Goal: Task Accomplishment & Management: Use online tool/utility

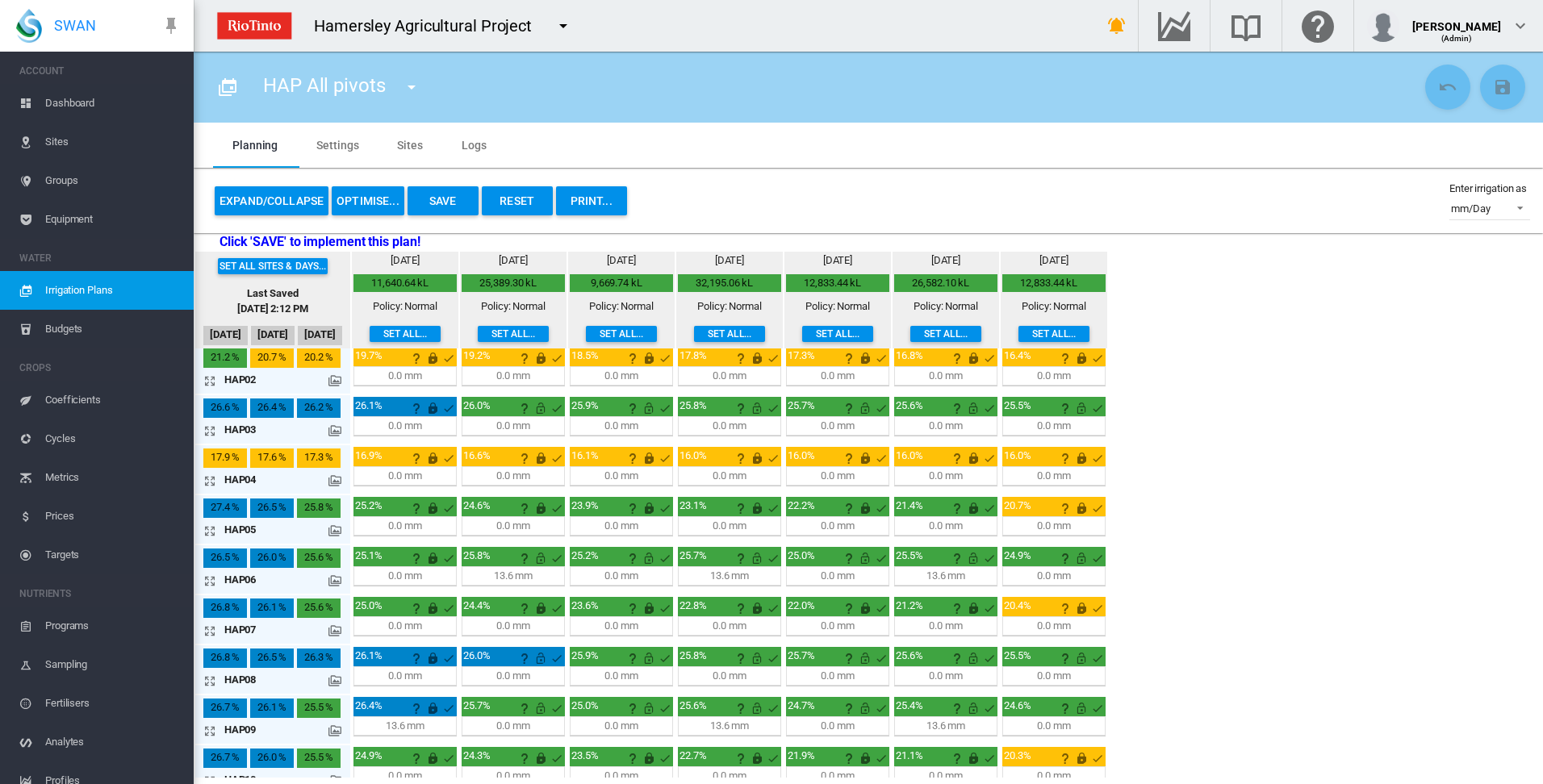
scroll to position [81, 0]
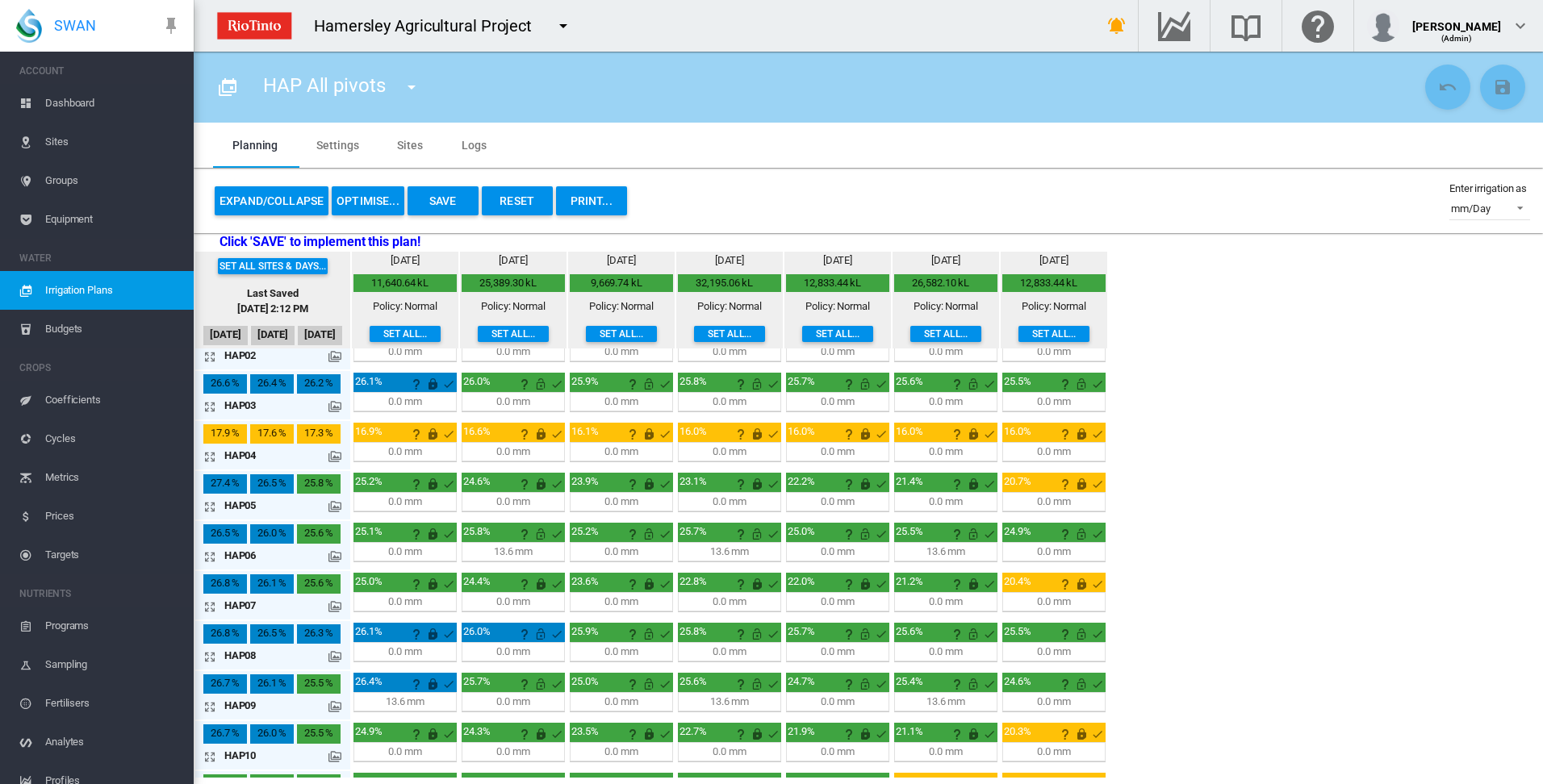
click at [334, 708] on md-icon at bounding box center [334, 706] width 13 height 13
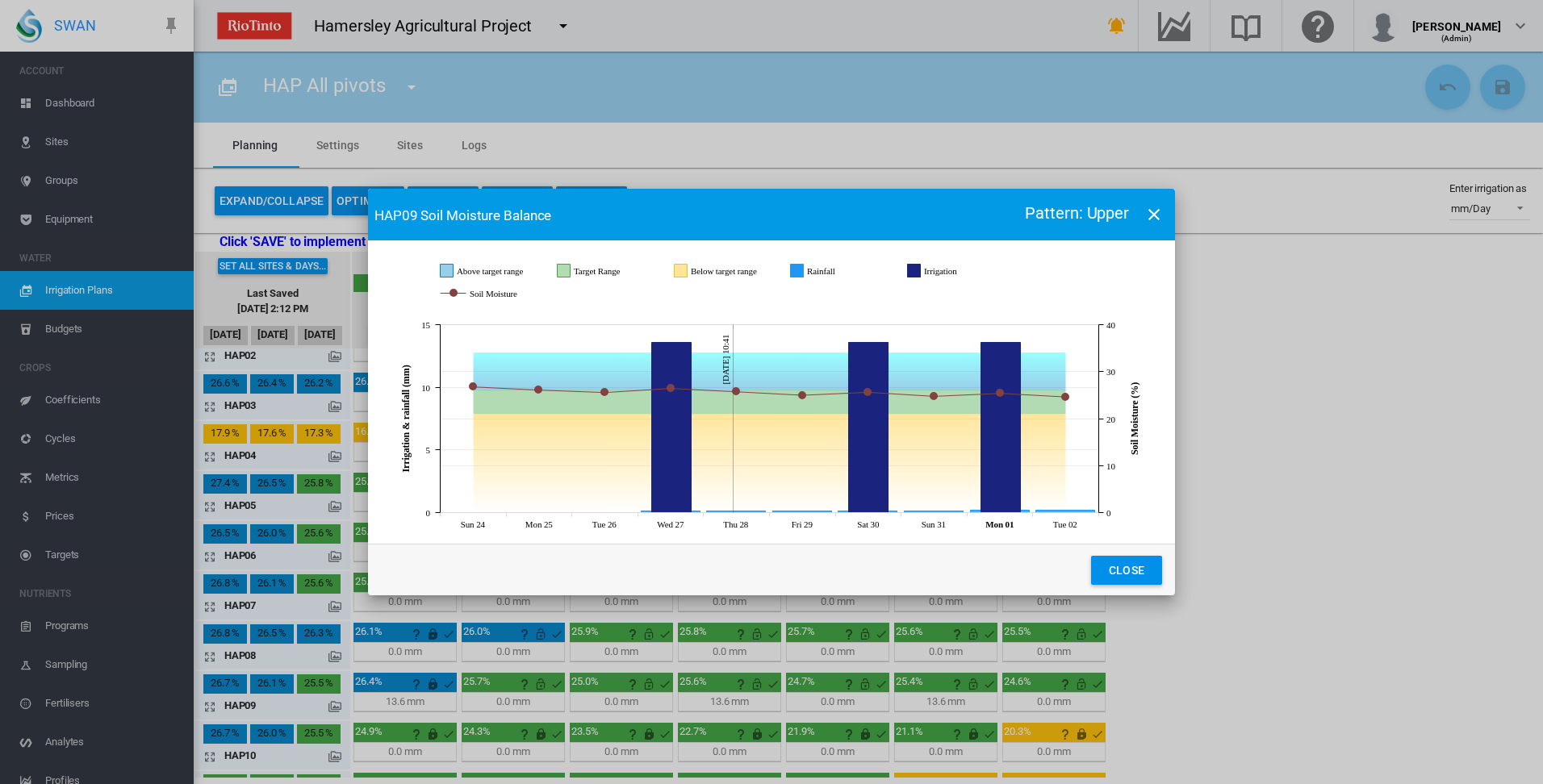
click at [1151, 215] on md-icon "icon-close" at bounding box center [1154, 214] width 19 height 19
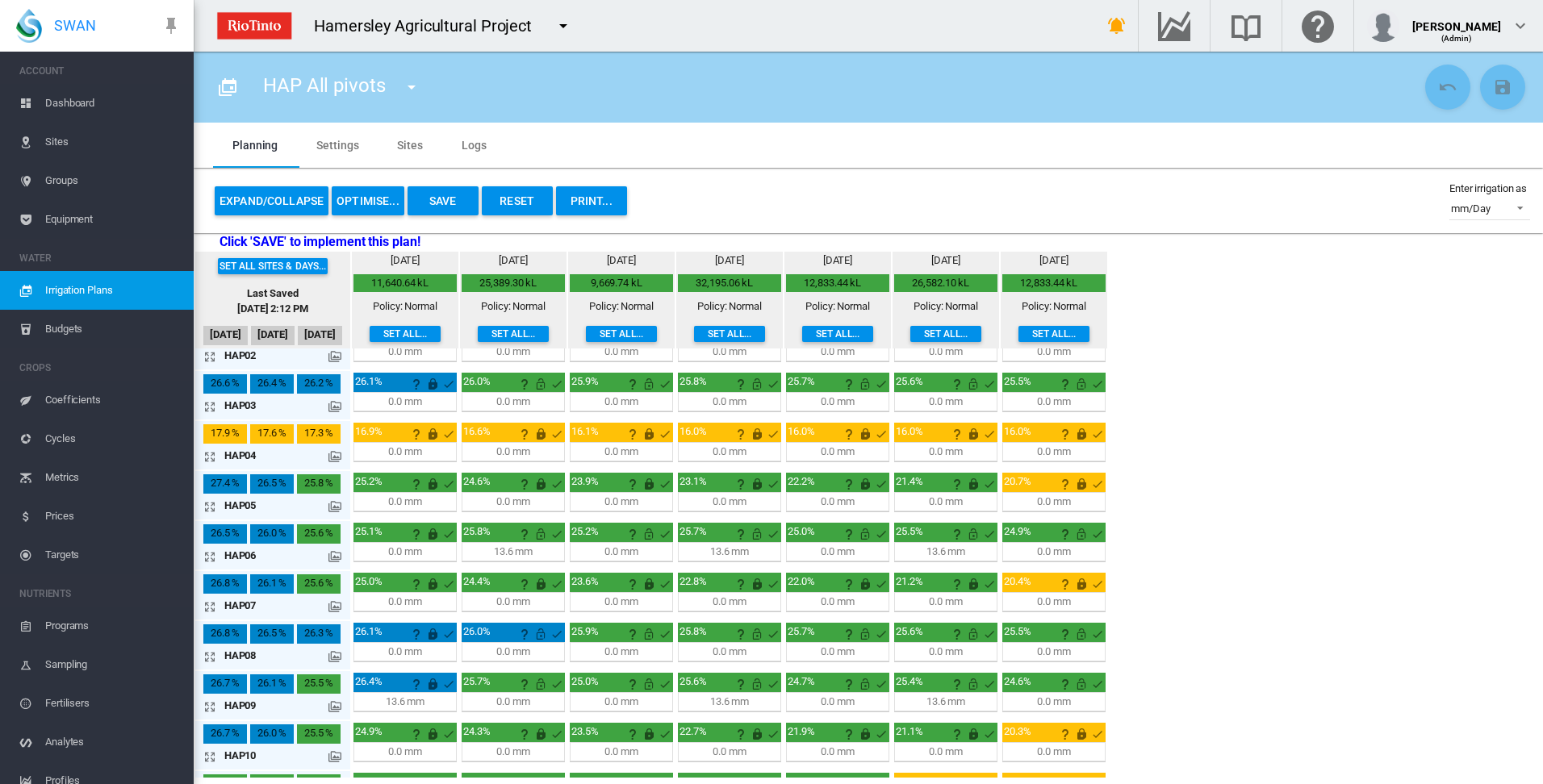
scroll to position [0, 0]
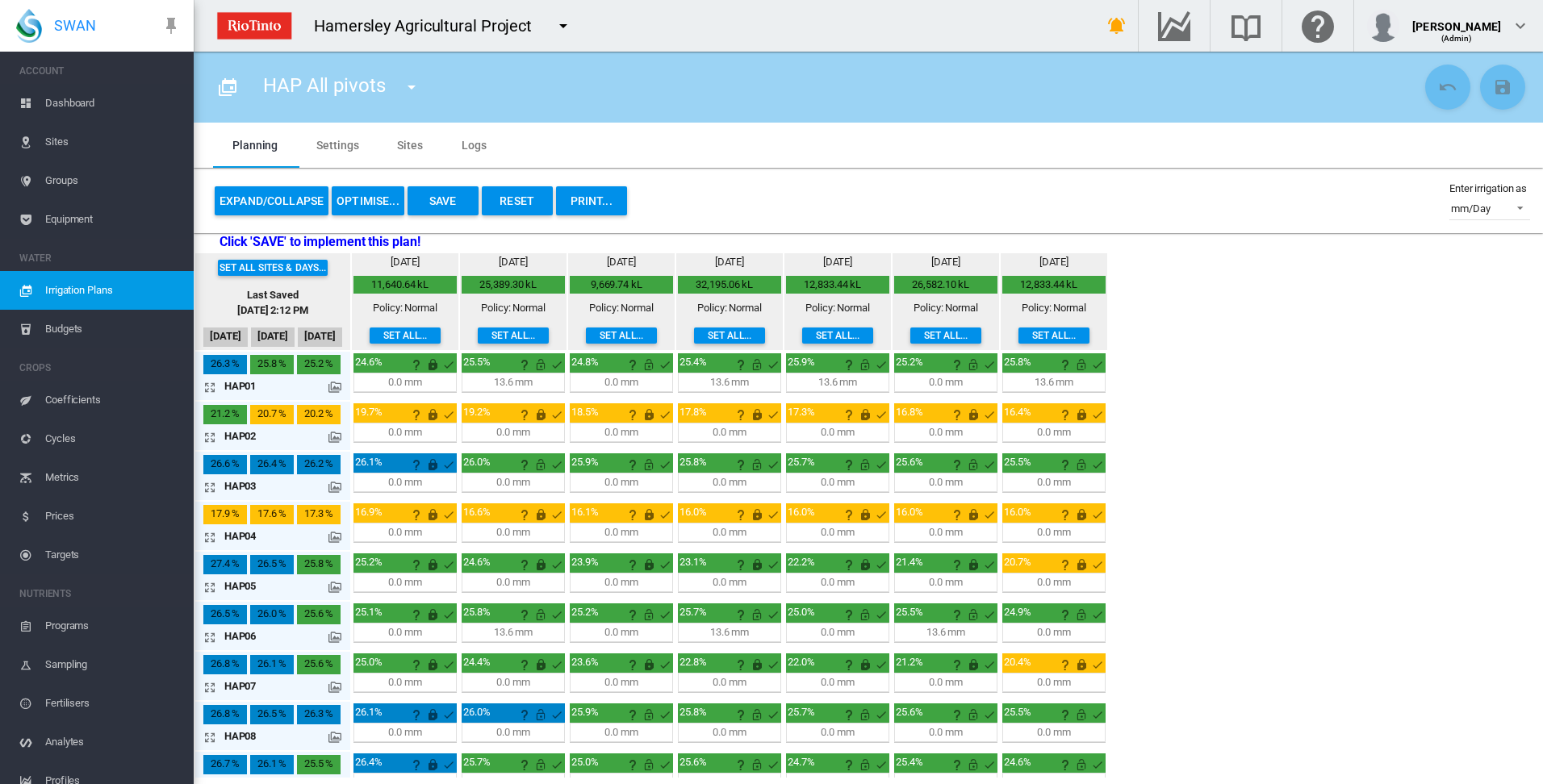
click at [370, 200] on button "OPTIMISE..." at bounding box center [368, 201] width 72 height 29
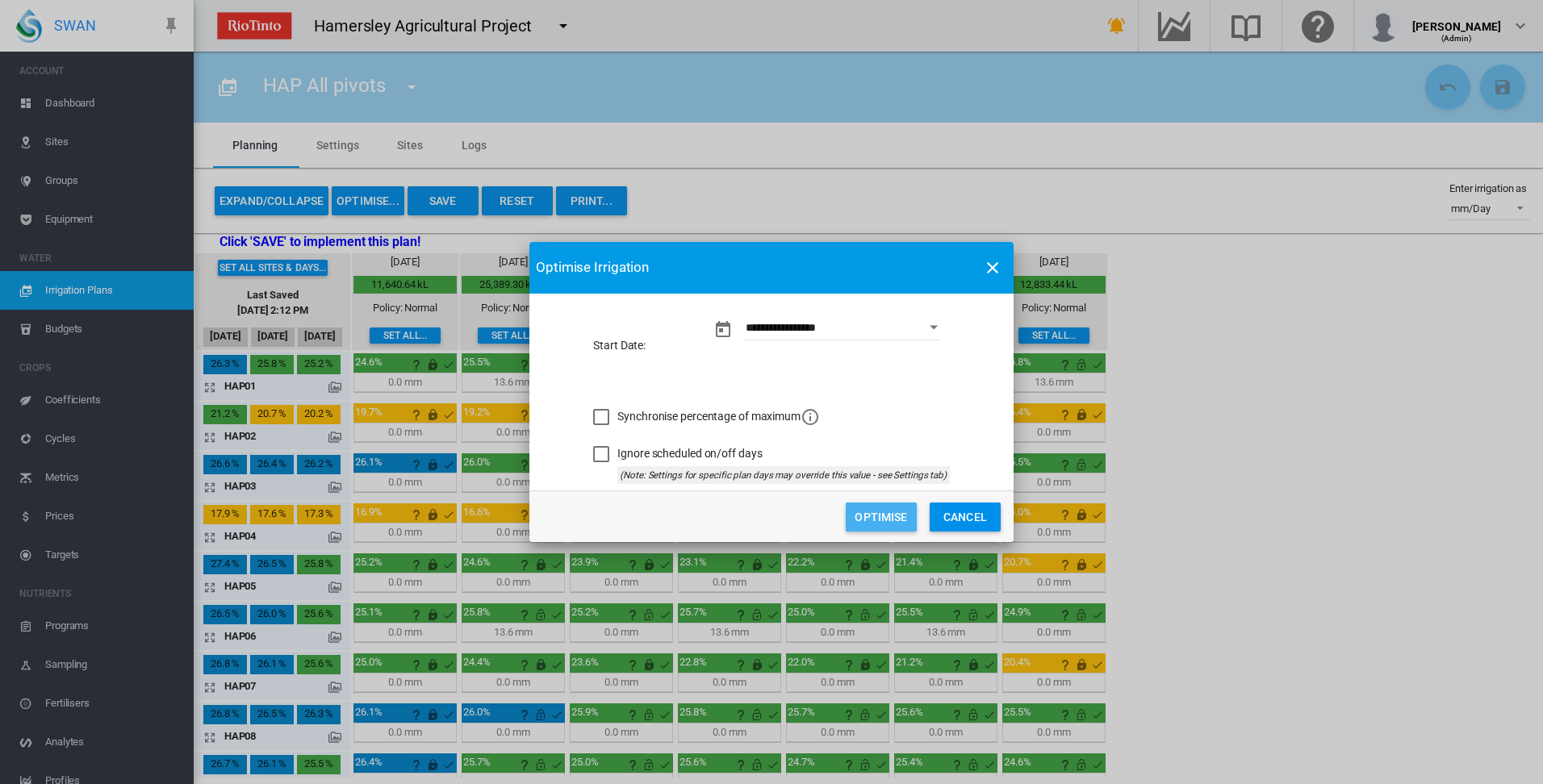
click at [885, 520] on button "Optimise" at bounding box center [881, 517] width 71 height 29
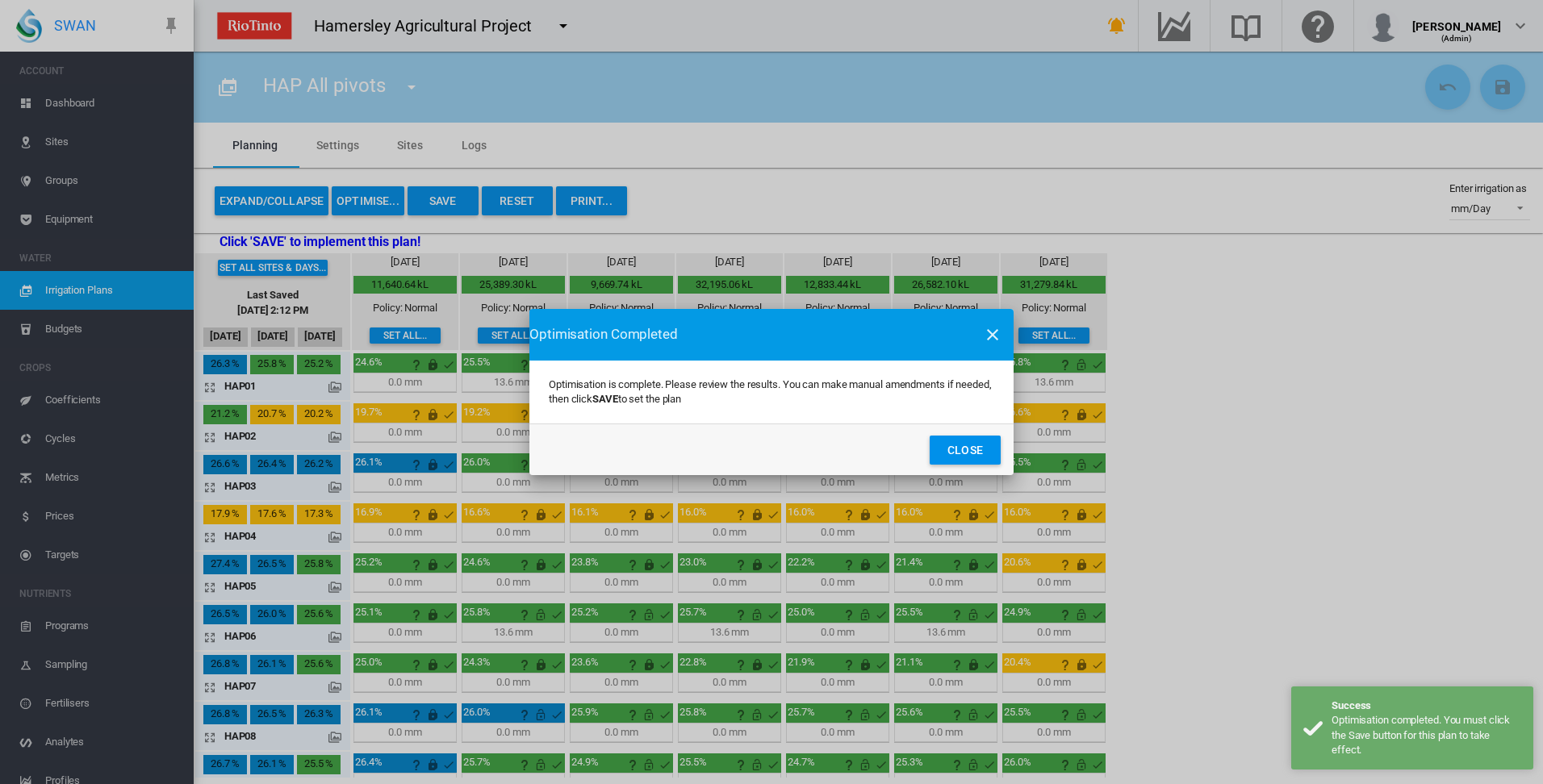
click at [949, 450] on button "Close" at bounding box center [965, 450] width 71 height 29
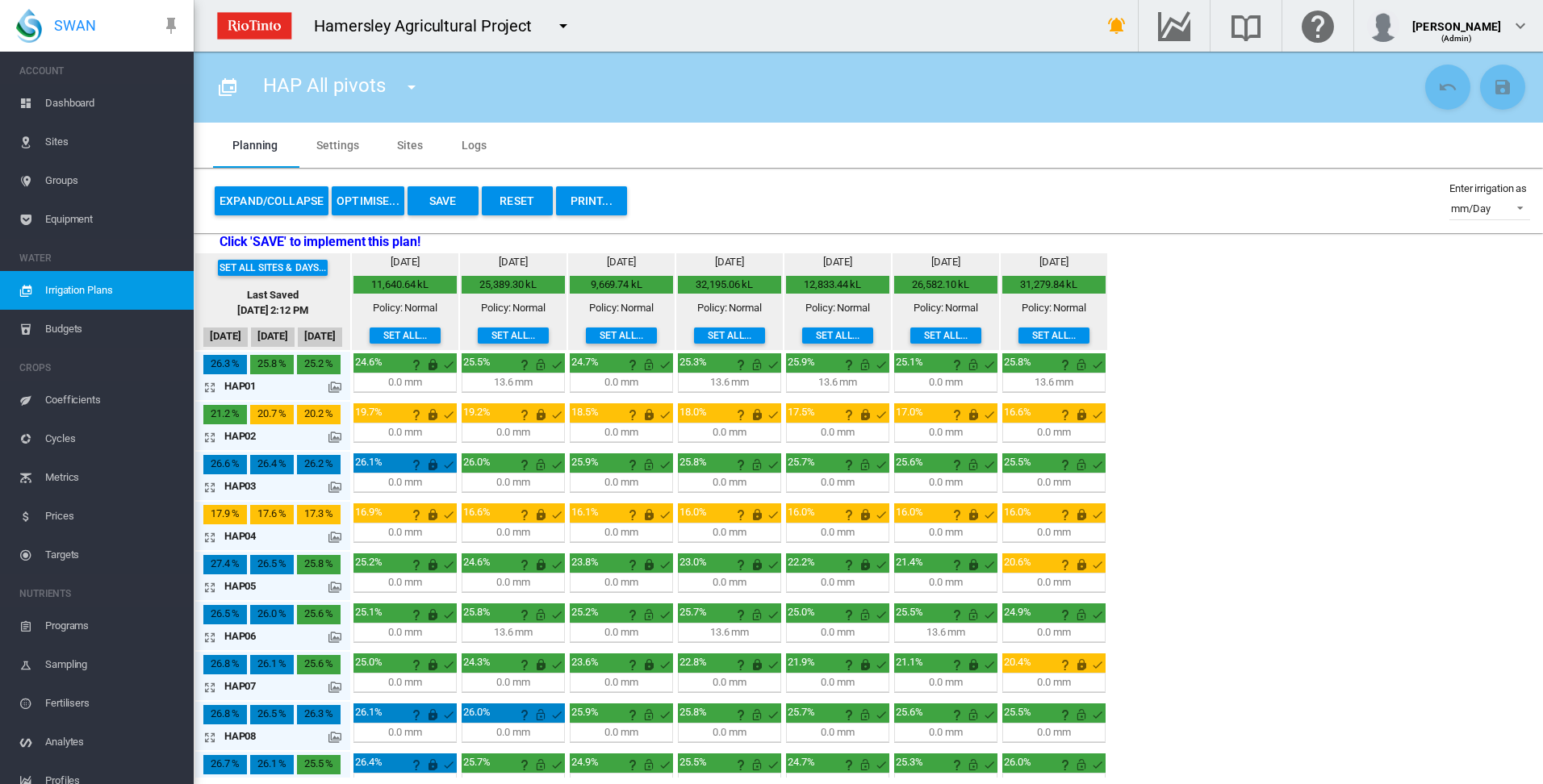
click at [368, 200] on button "OPTIMISE..." at bounding box center [368, 201] width 72 height 29
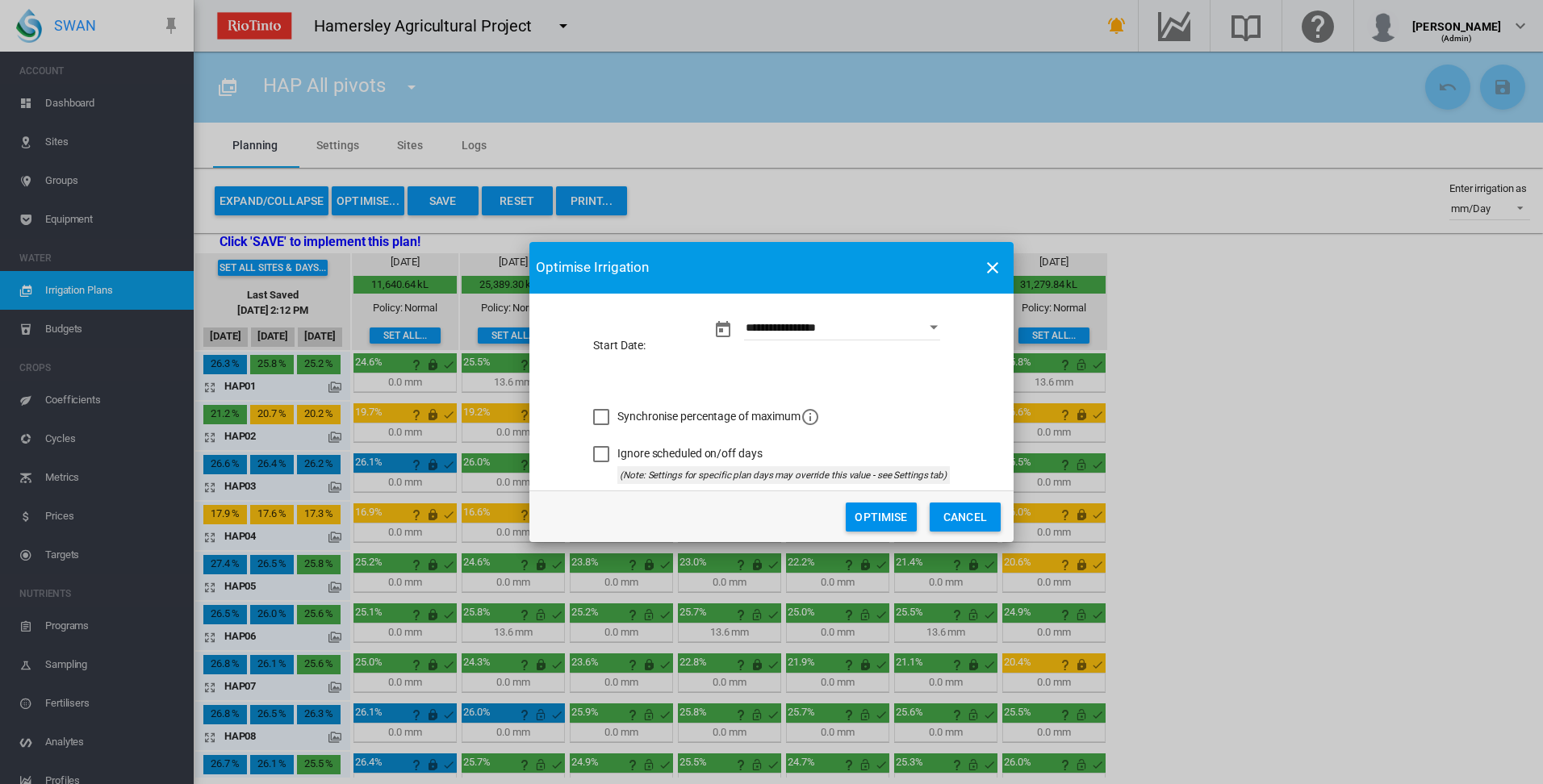
click at [868, 518] on button "Optimise" at bounding box center [881, 517] width 71 height 29
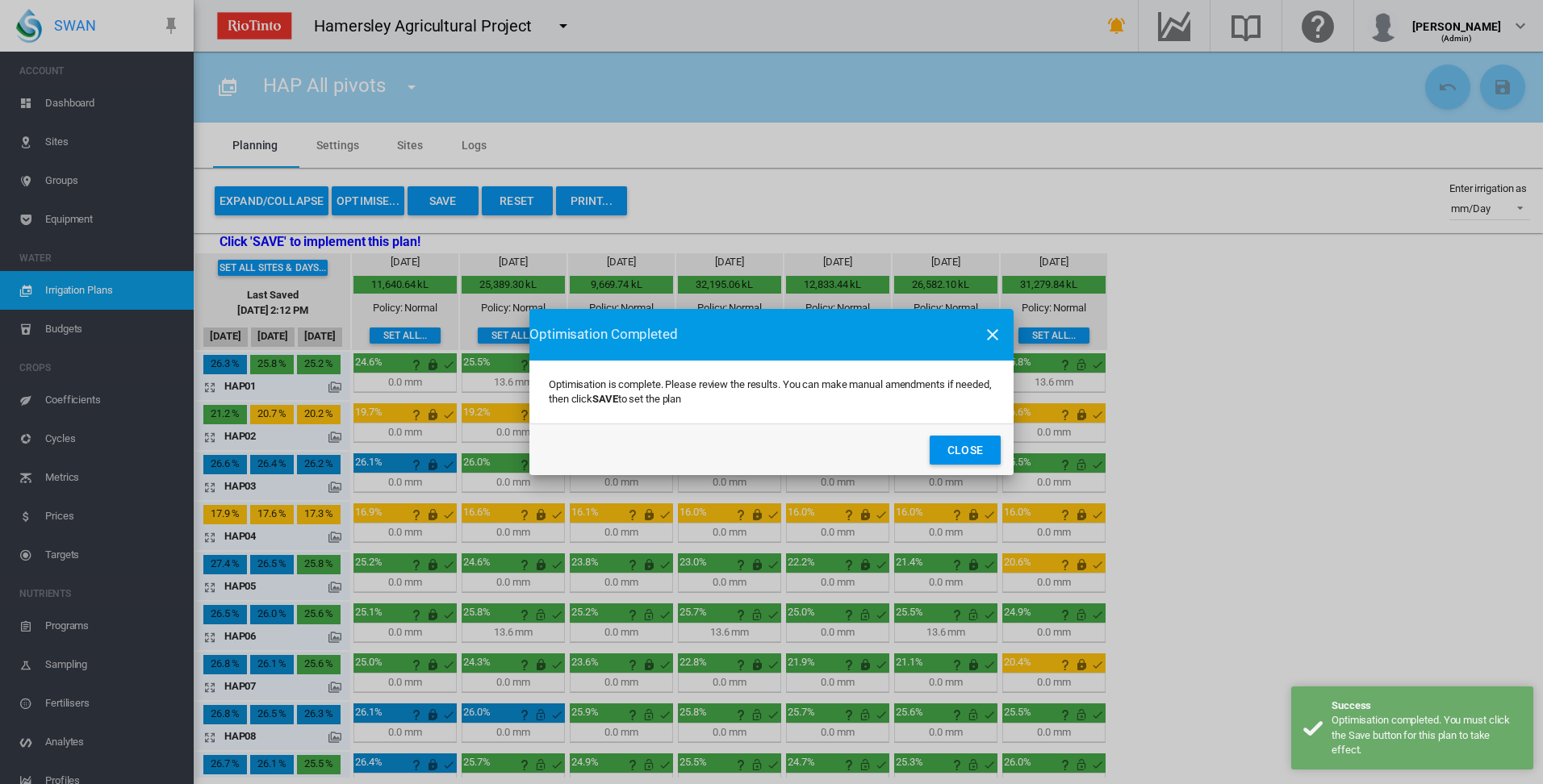
click at [970, 445] on button "Close" at bounding box center [965, 450] width 71 height 29
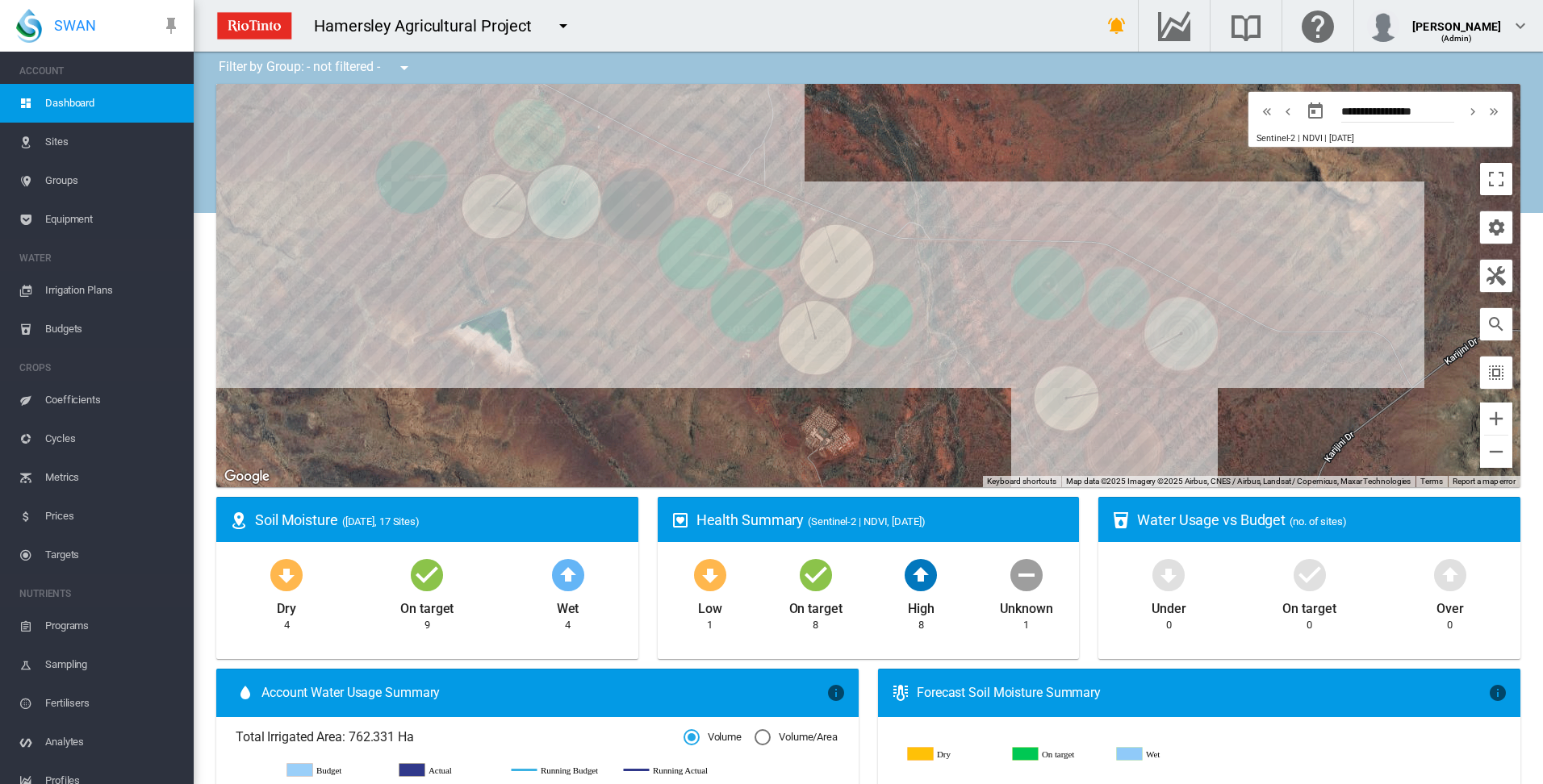
click at [92, 282] on span "Irrigation Plans" at bounding box center [113, 291] width 135 height 39
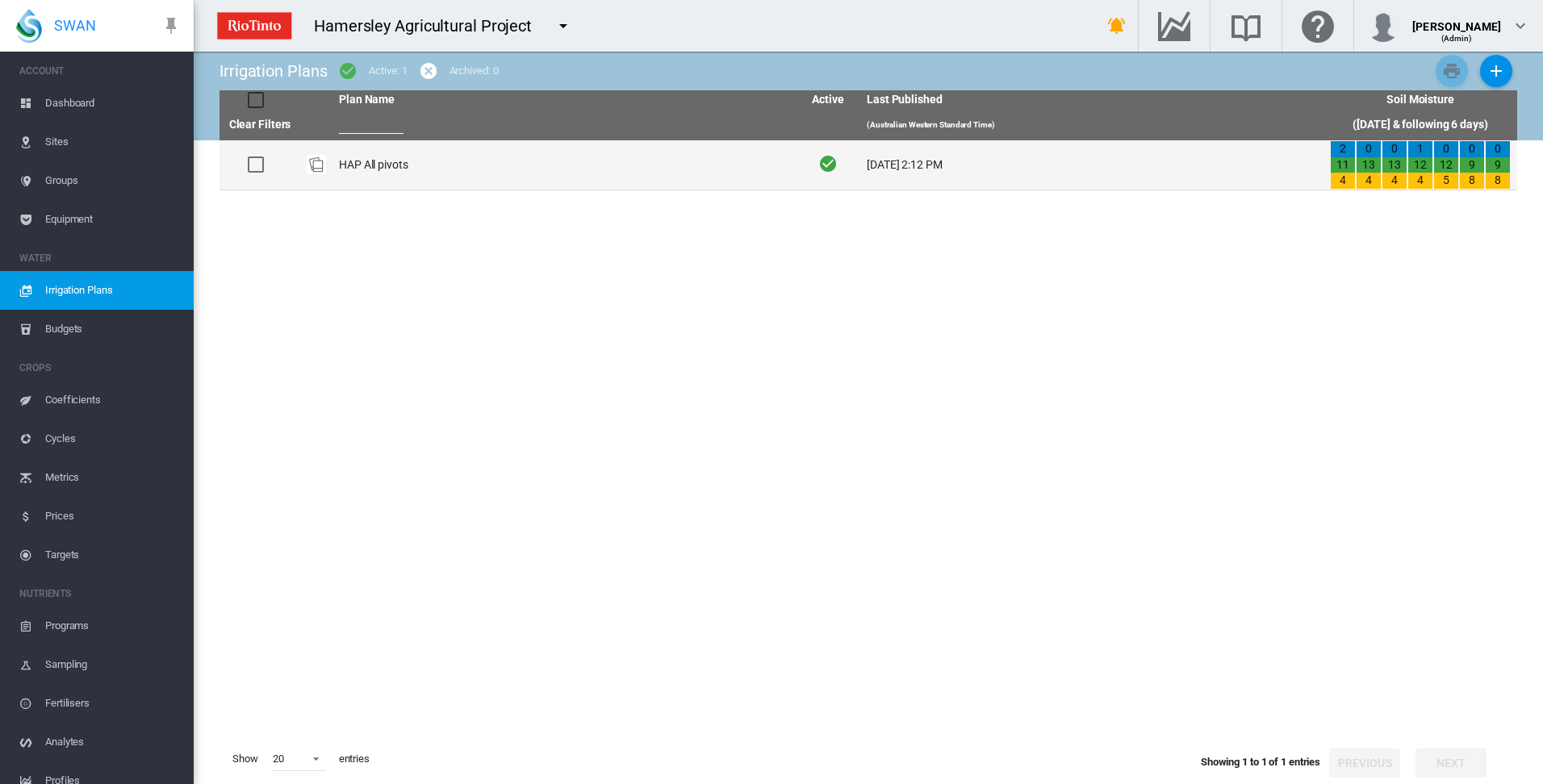
click at [344, 168] on td "HAP All pivots" at bounding box center [564, 165] width 463 height 50
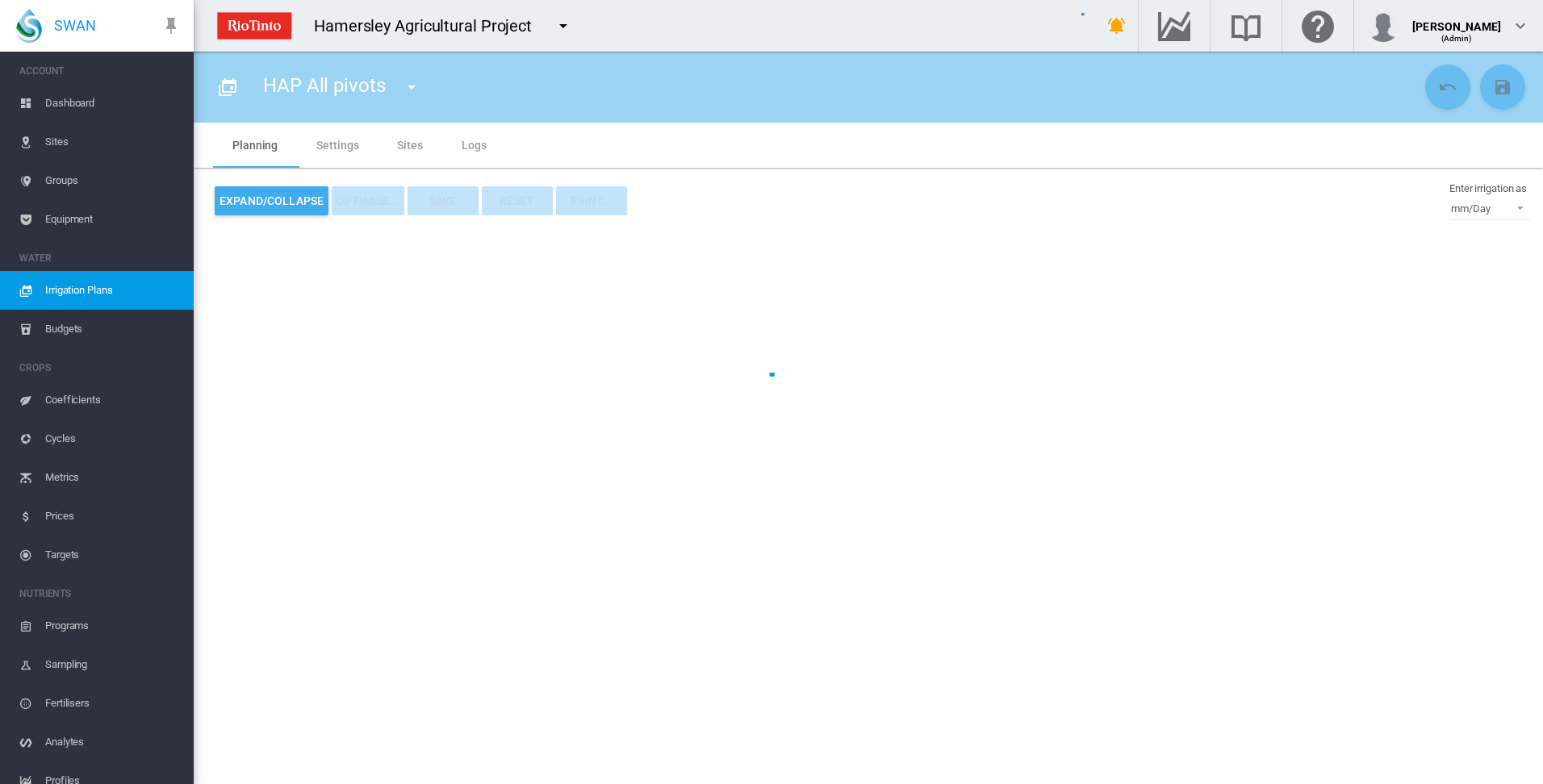
type input "**********"
type input "*"
type input "*****"
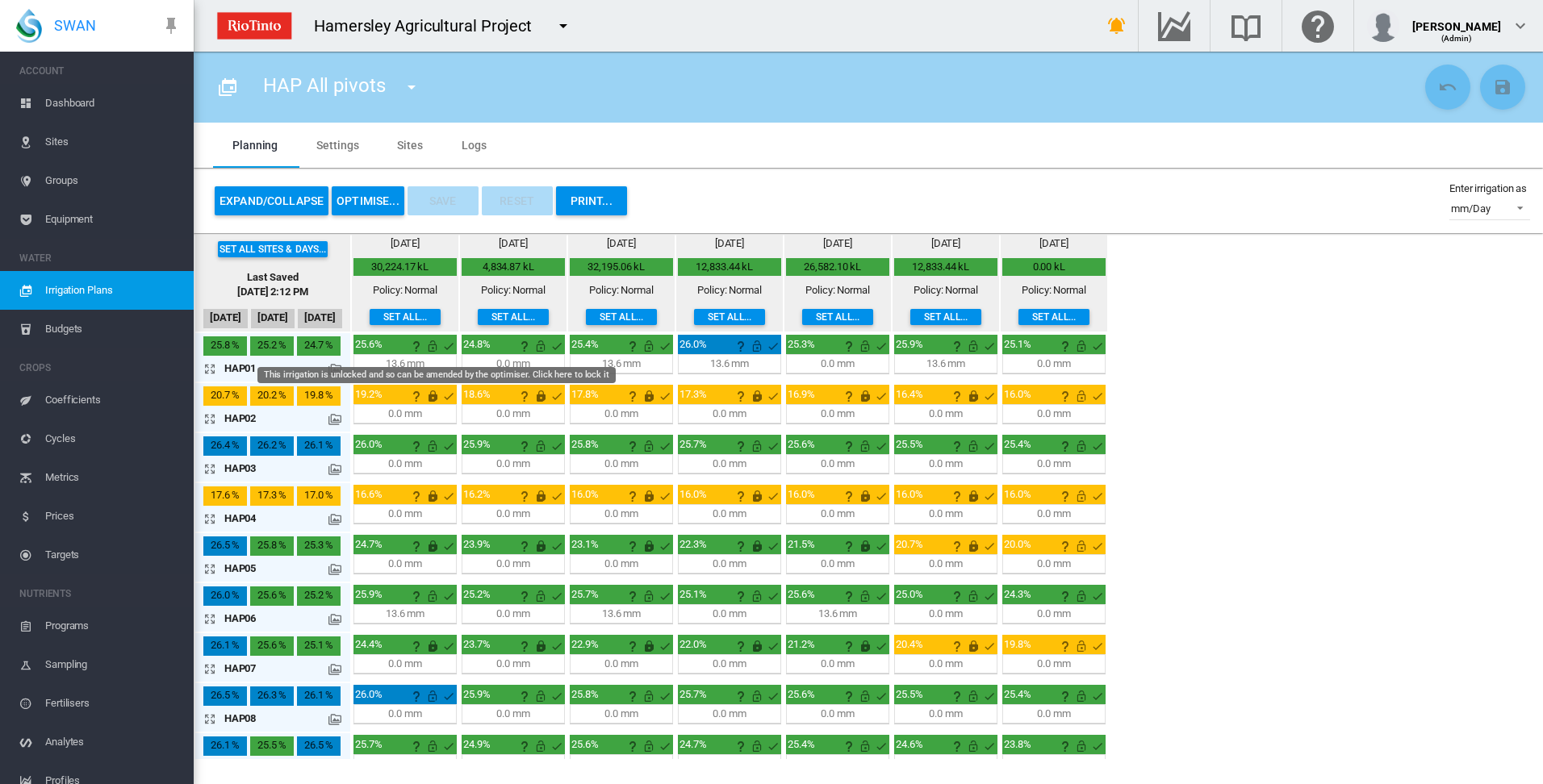
click at [432, 348] on md-icon "This irrigation is unlocked and so can be amended by the optimiser. Click here …" at bounding box center [432, 345] width 19 height 19
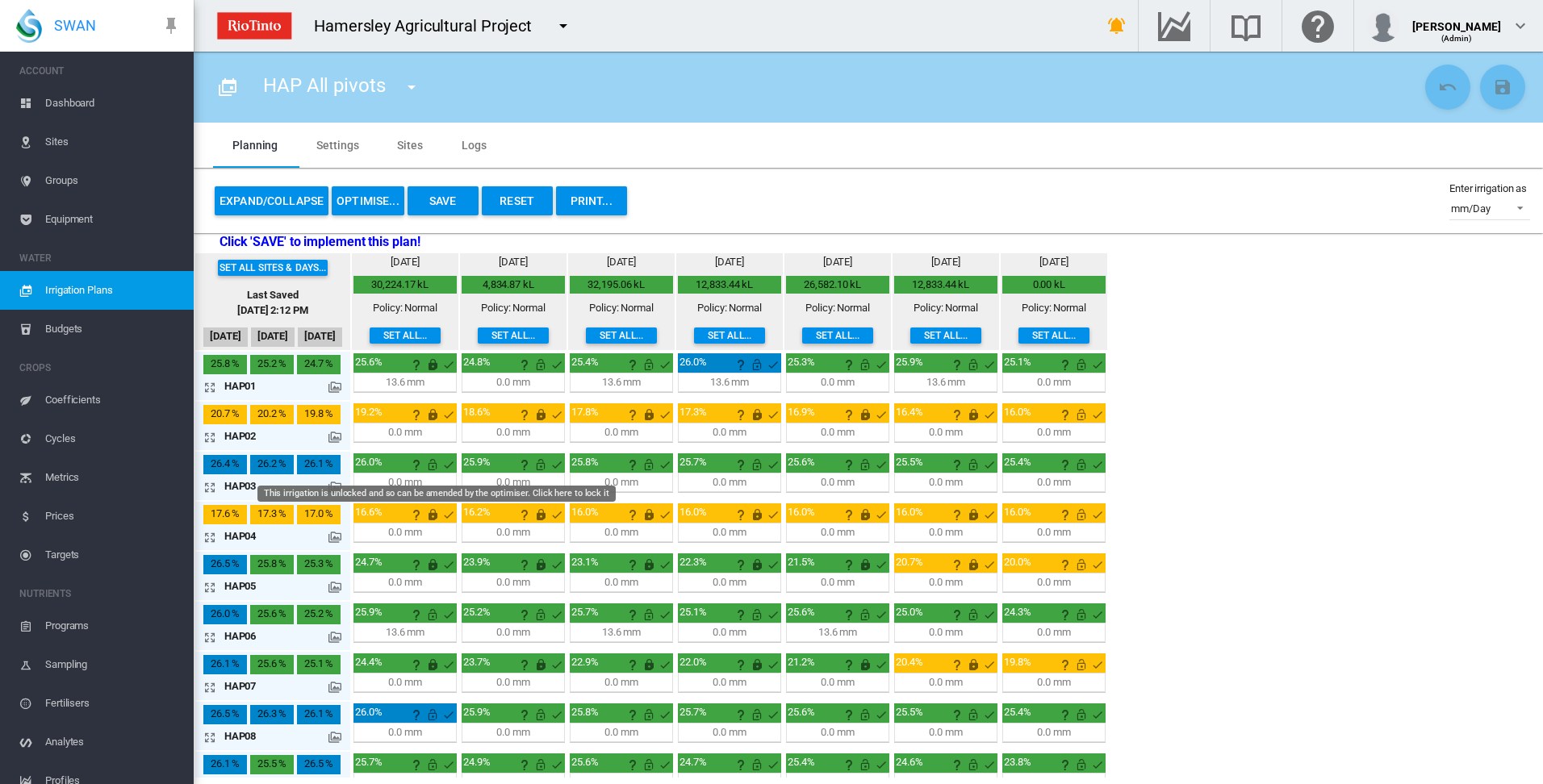
click at [432, 468] on md-icon "This irrigation is unlocked and so can be amended by the optimiser. Click here …" at bounding box center [432, 465] width 19 height 19
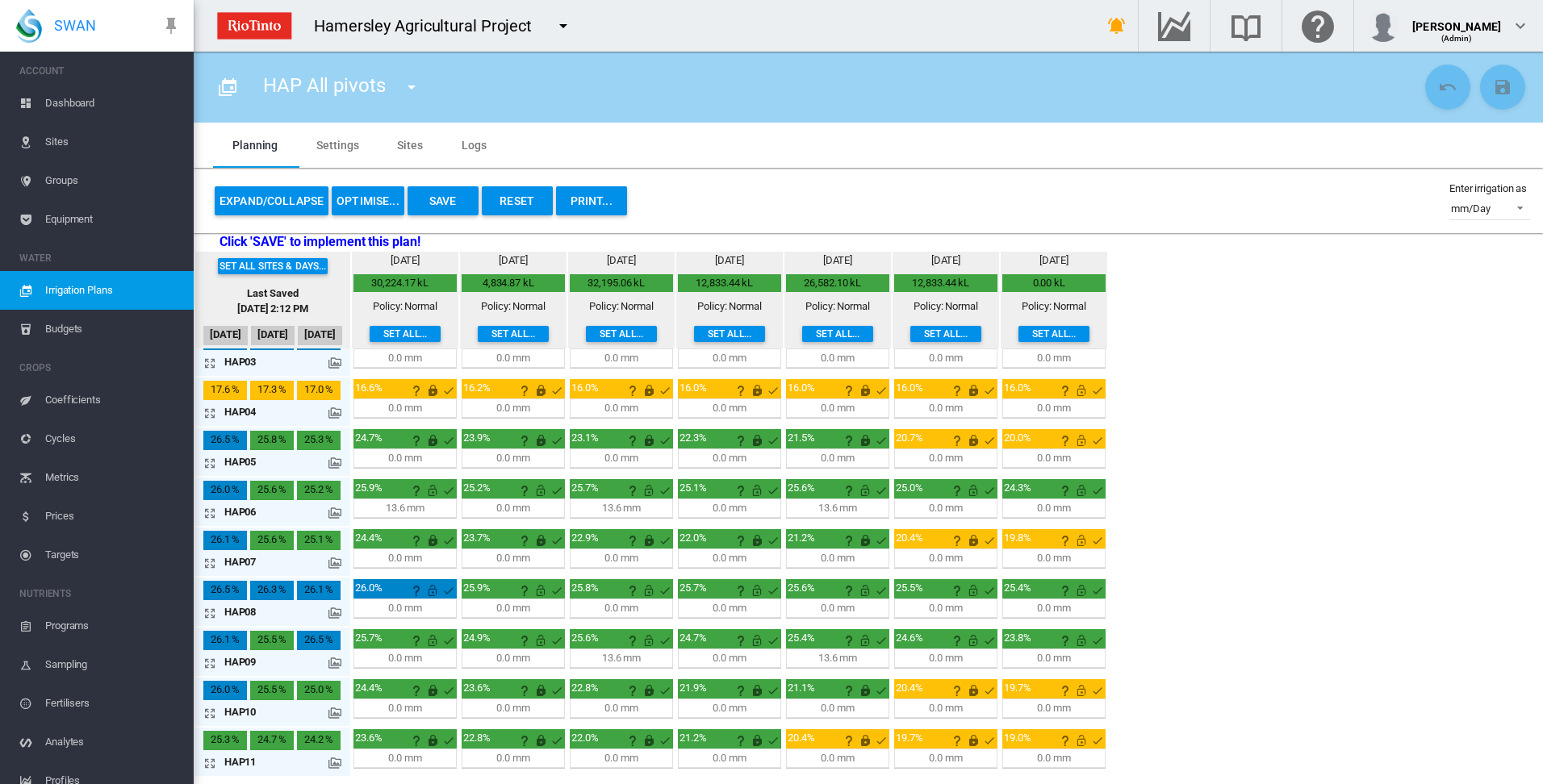
scroll to position [161, 0]
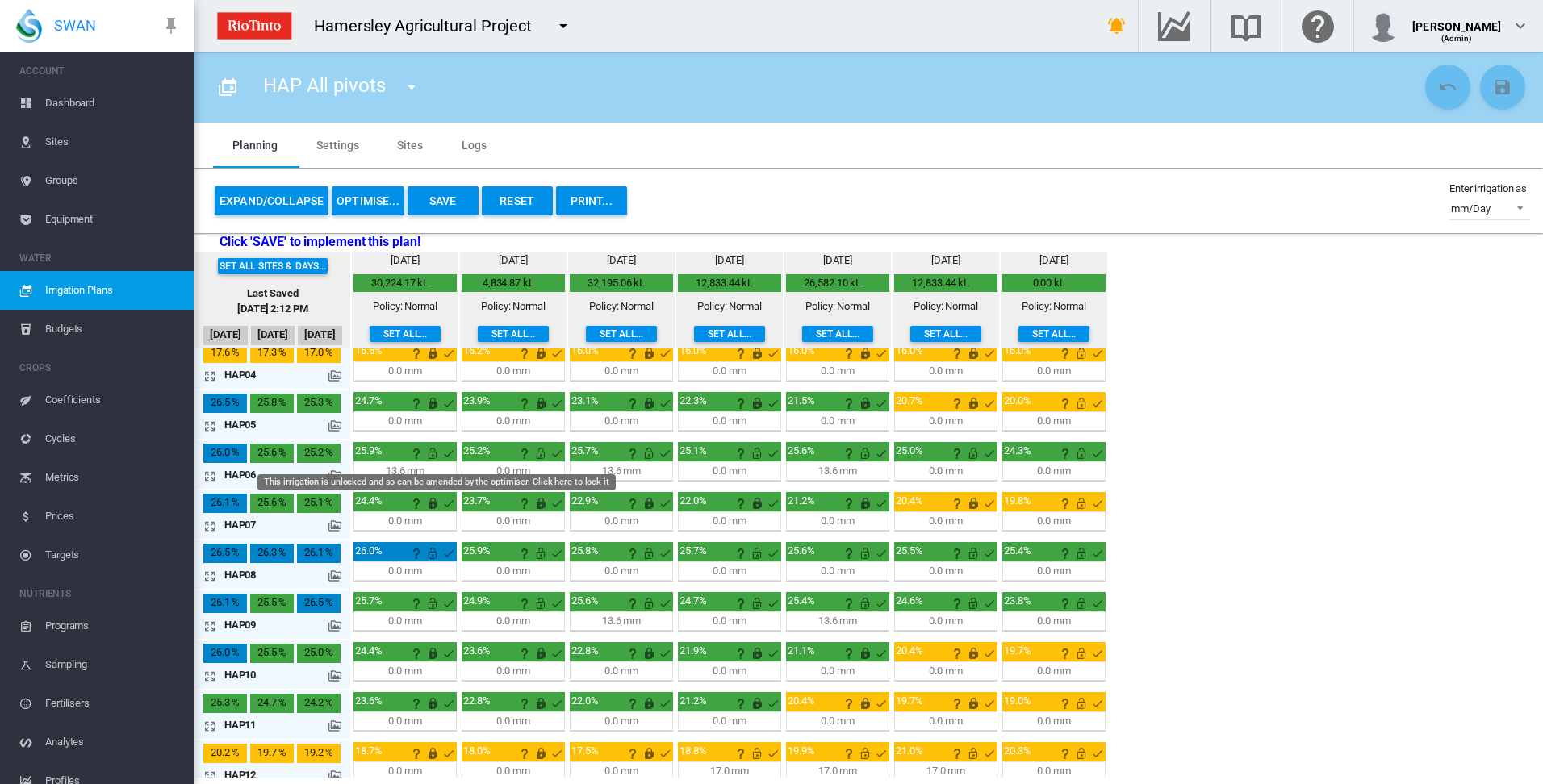
click at [435, 455] on md-icon "This irrigation is unlocked and so can be amended by the optimiser. Click here …" at bounding box center [432, 453] width 19 height 19
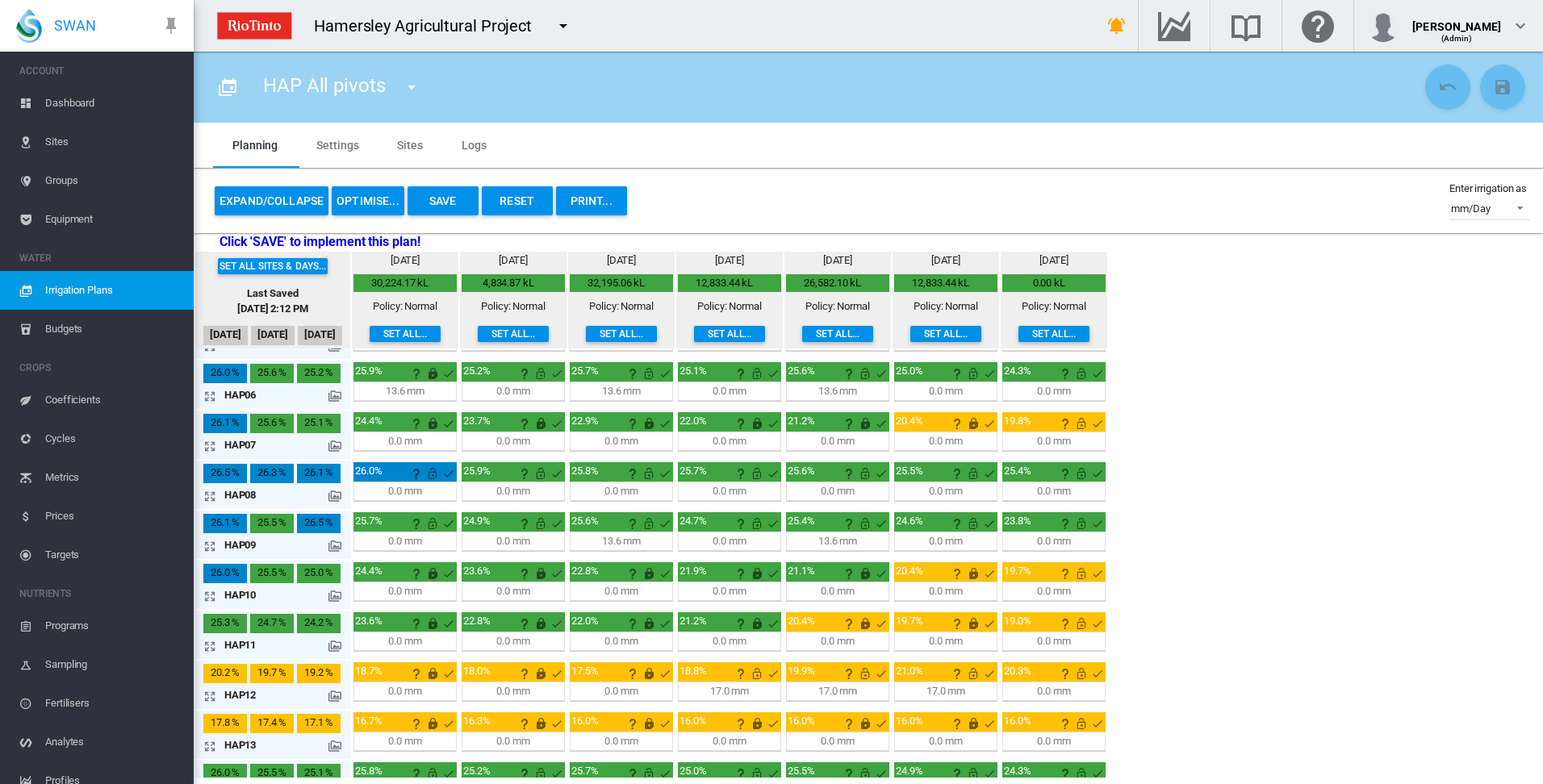
scroll to position [242, 0]
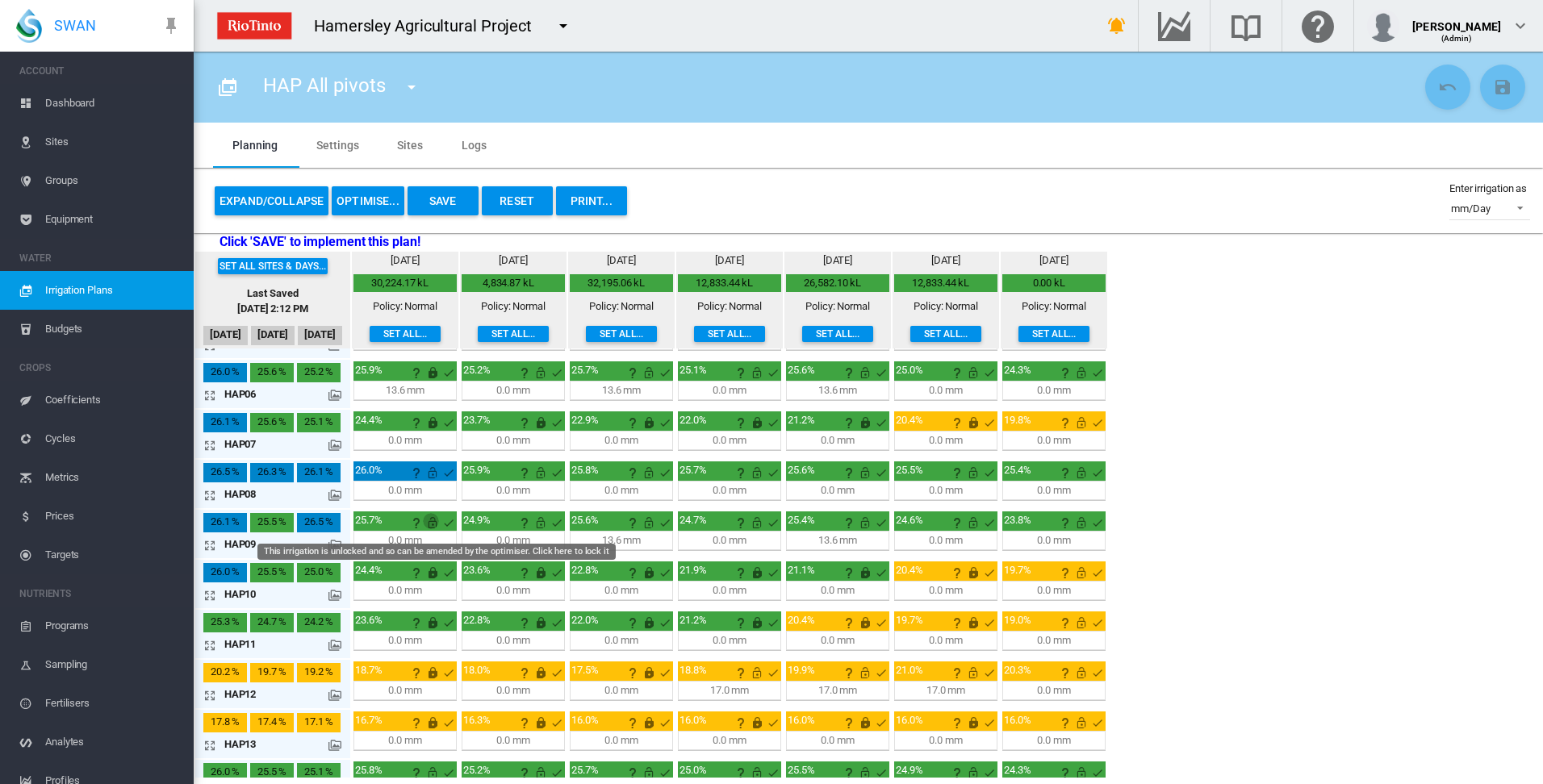
click at [435, 522] on md-icon "This irrigation is unlocked and so can be amended by the optimiser. Click here …" at bounding box center [432, 523] width 19 height 19
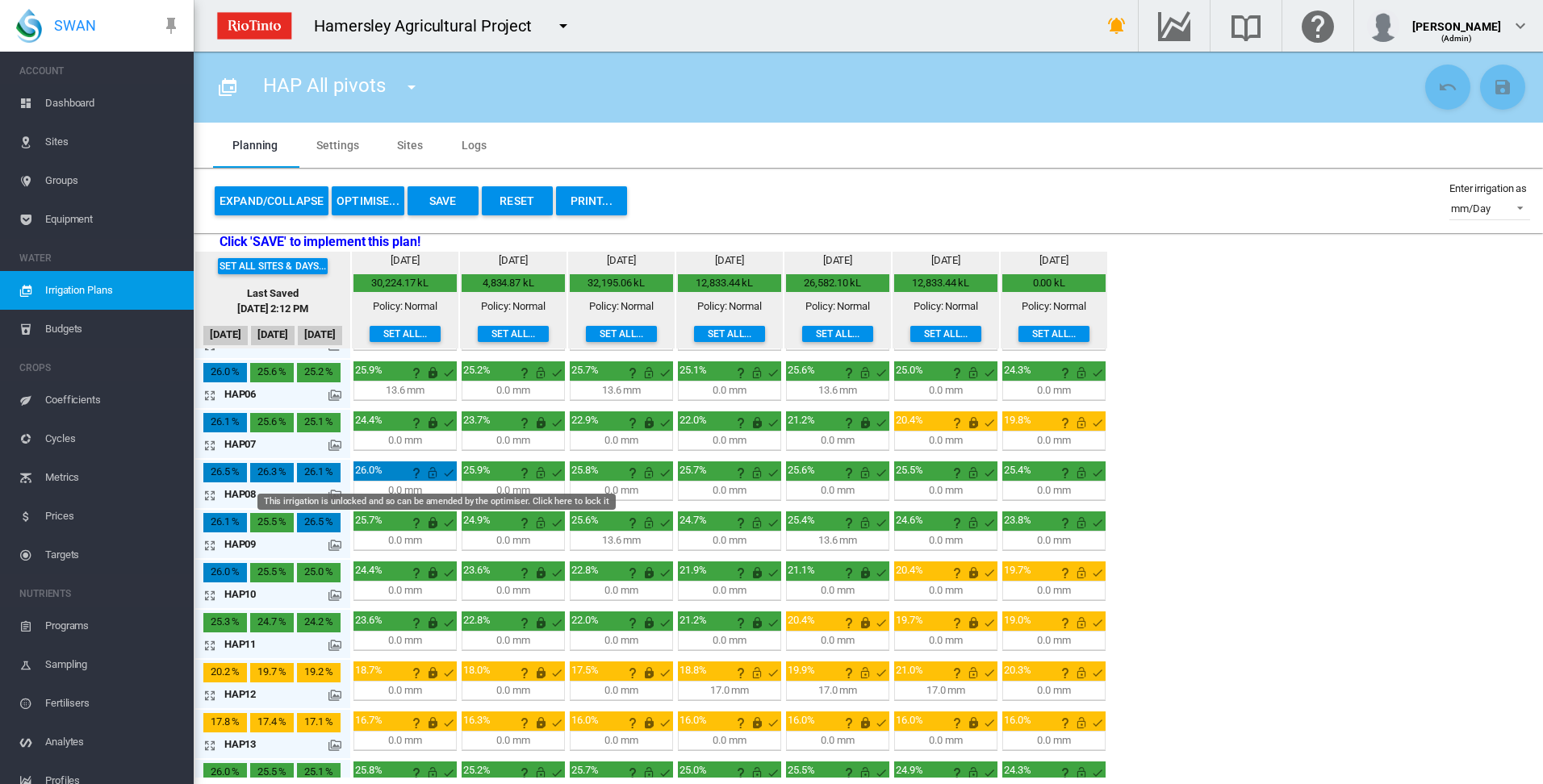
click at [432, 474] on md-icon "This irrigation is unlocked and so can be amended by the optimiser. Click here …" at bounding box center [432, 472] width 19 height 19
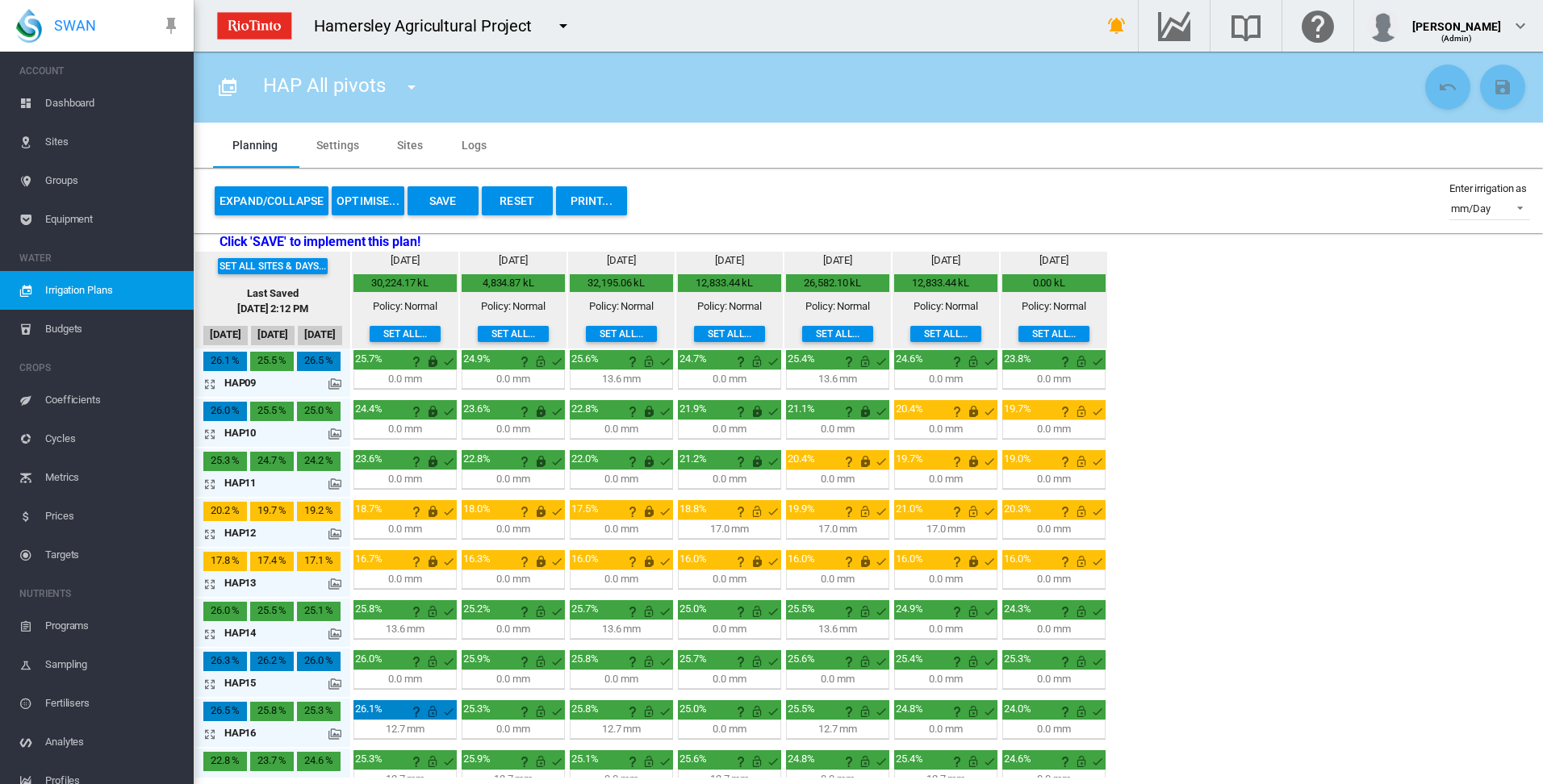
scroll to position [424, 0]
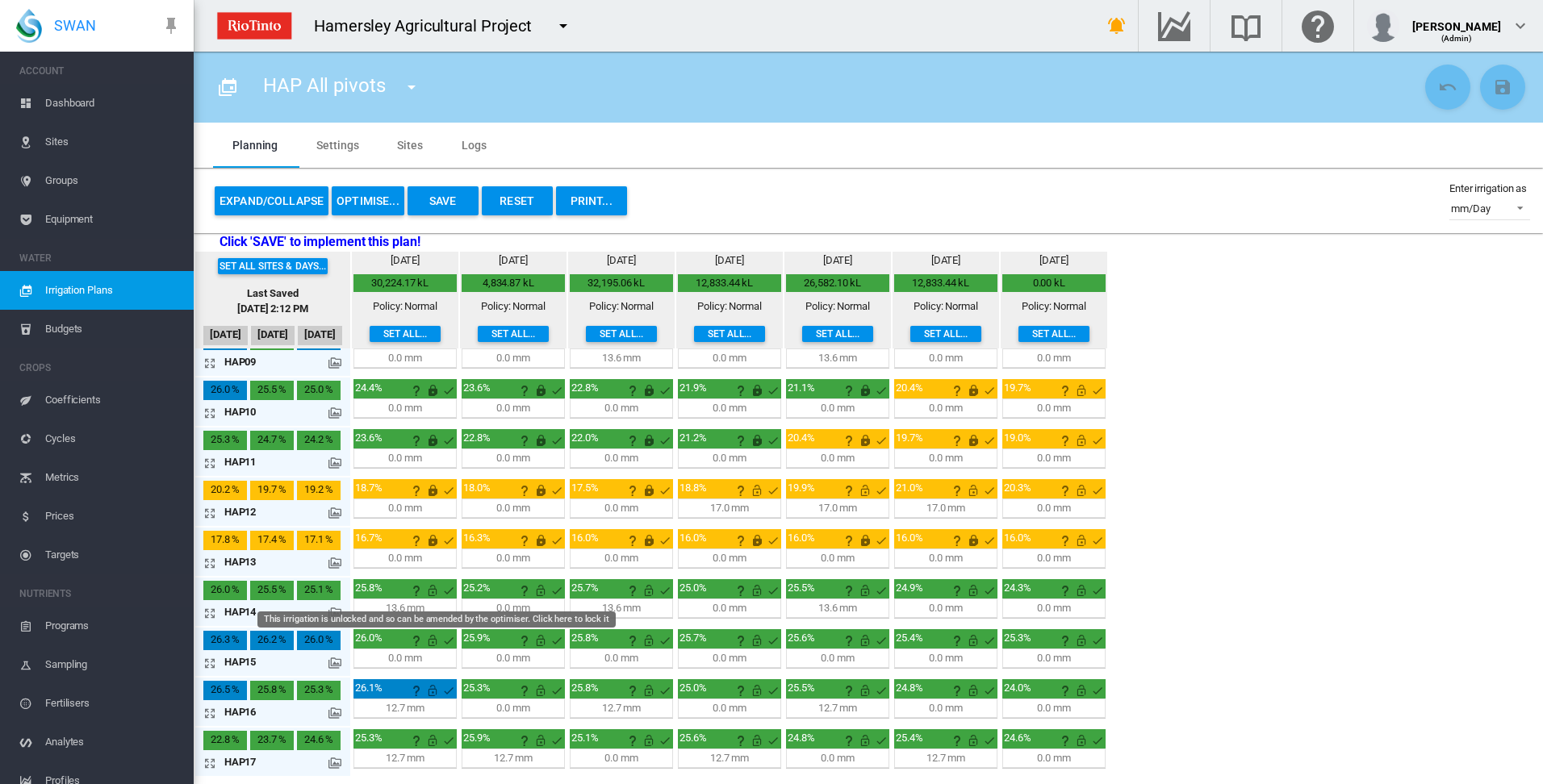
click at [434, 592] on md-icon "This irrigation is unlocked and so can be amended by the optimiser. Click here …" at bounding box center [432, 590] width 19 height 19
click at [211, 713] on md-icon "icon-arrow-expand" at bounding box center [213, 713] width 19 height 19
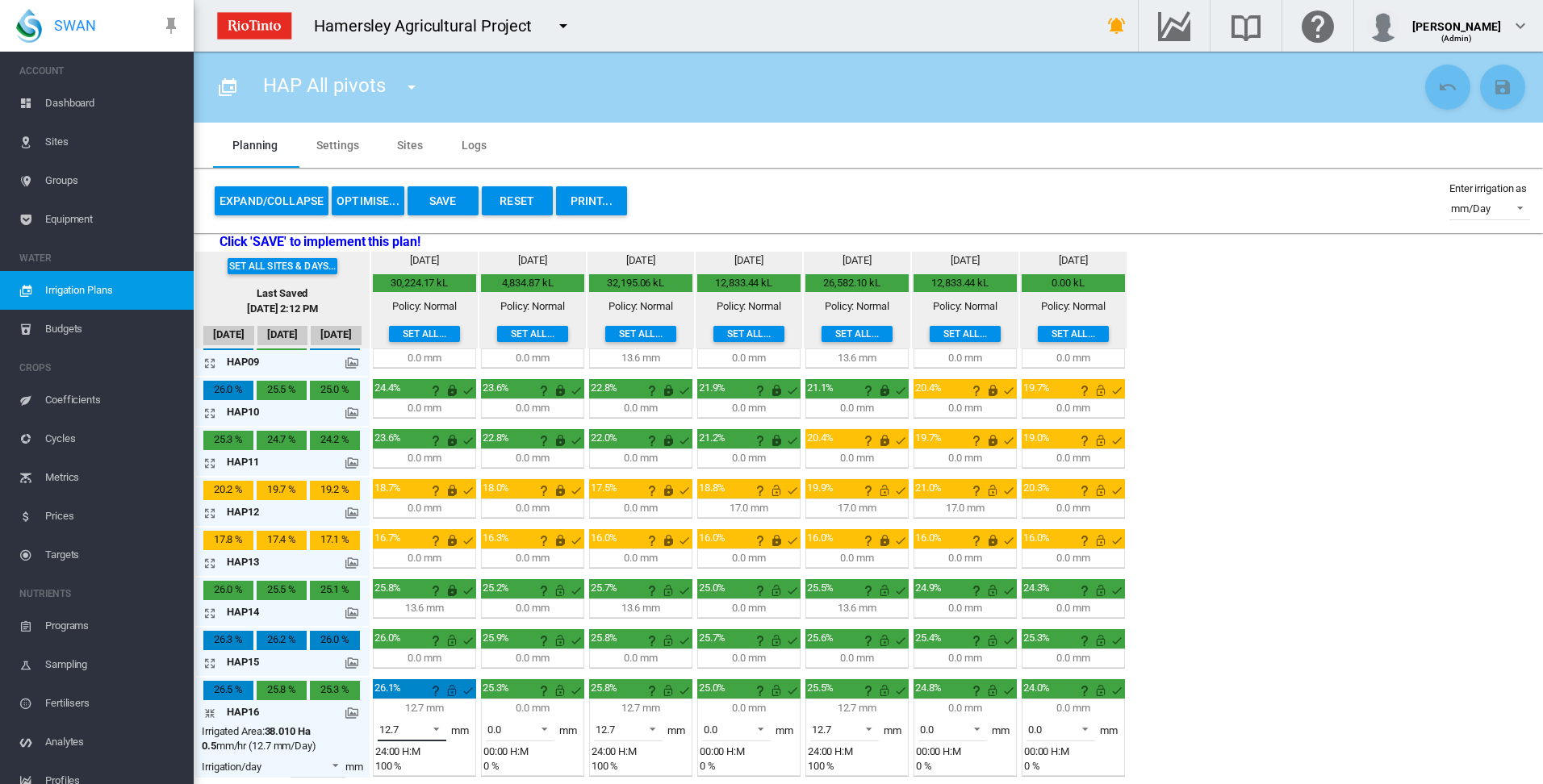
click at [436, 728] on span at bounding box center [431, 727] width 19 height 14
click at [423, 693] on md-option "0.0" at bounding box center [421, 691] width 110 height 39
click at [450, 691] on md-icon "This irrigation is unlocked and so can be amended by the optimiser. Click here …" at bounding box center [451, 690] width 19 height 19
click at [209, 712] on md-icon "icon-arrow-collapse" at bounding box center [213, 713] width 19 height 19
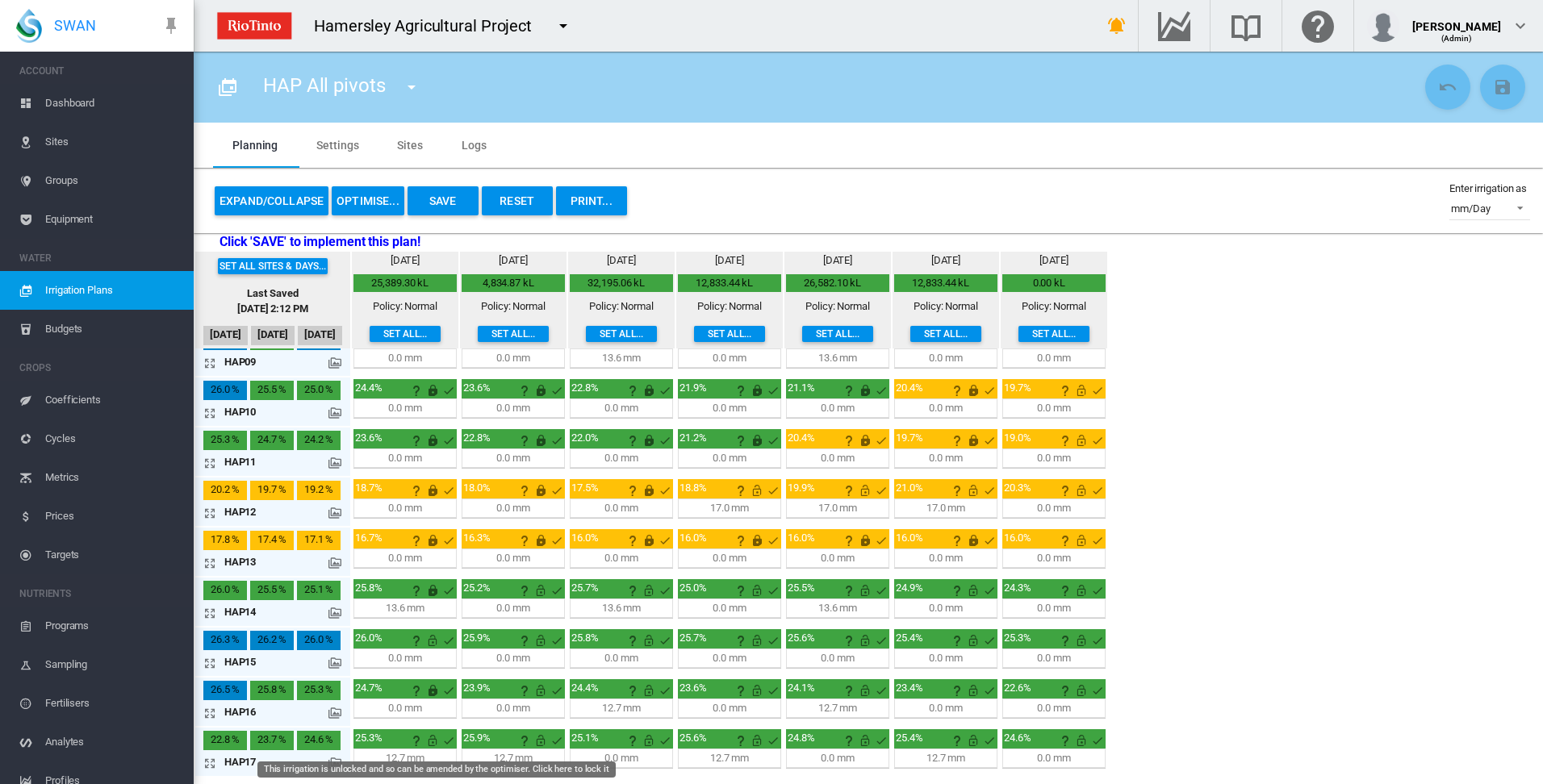
click at [432, 741] on md-icon "This irrigation is unlocked and so can be amended by the optimiser. Click here …" at bounding box center [432, 740] width 19 height 19
click at [371, 208] on button "OPTIMISE..." at bounding box center [368, 201] width 72 height 29
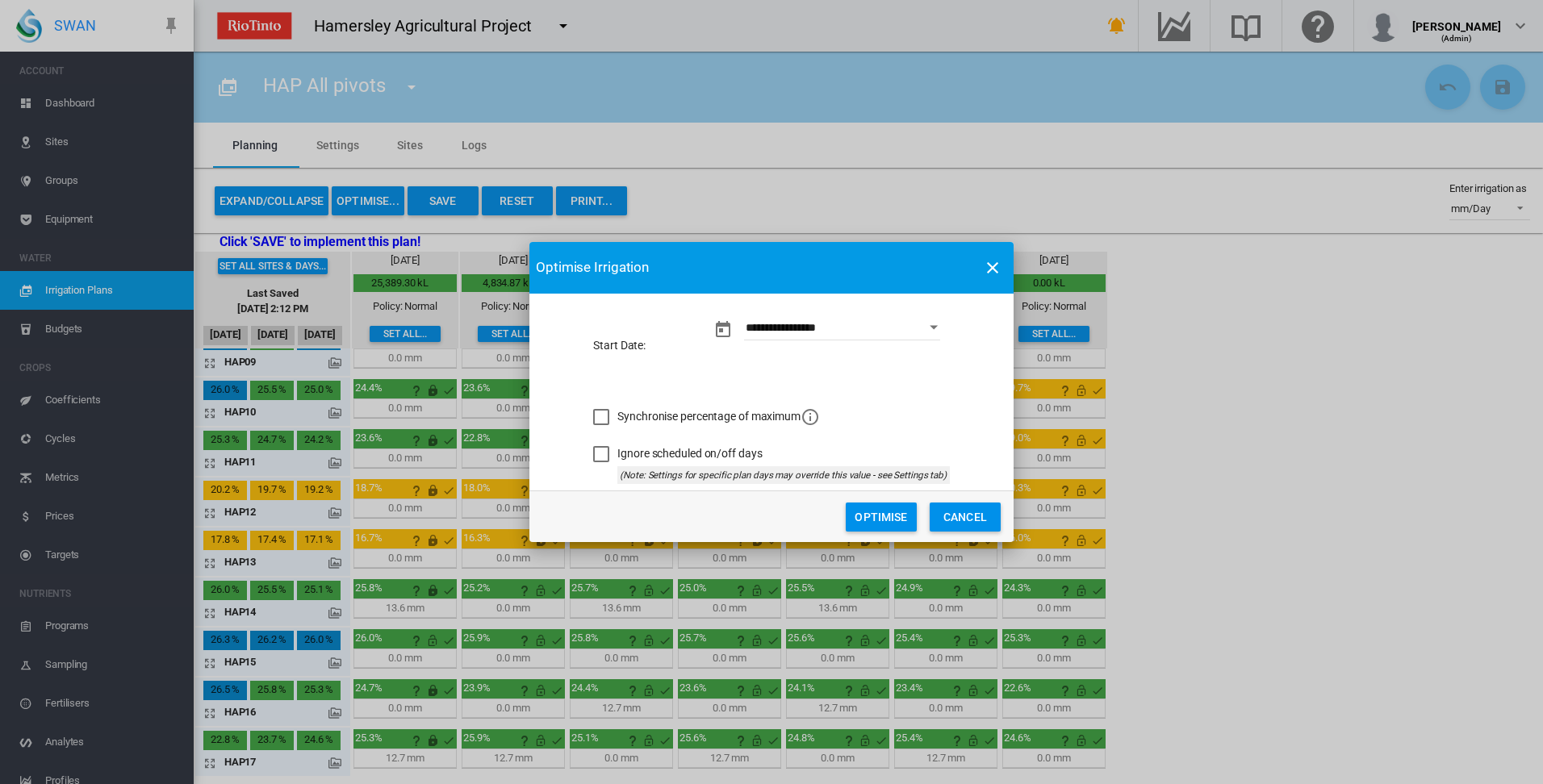
click at [881, 518] on button "Optimise" at bounding box center [881, 517] width 71 height 29
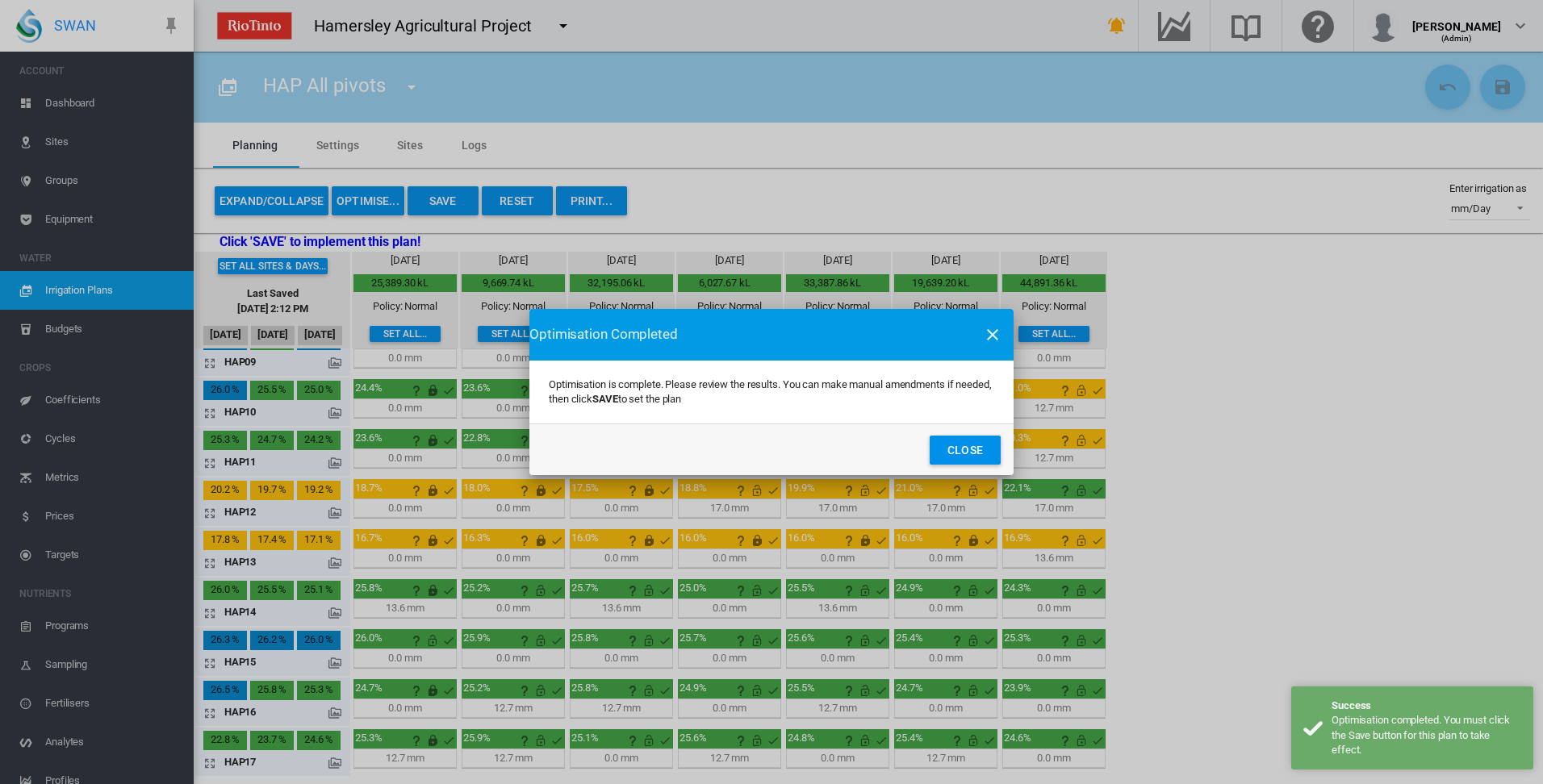
click at [968, 450] on button "Close" at bounding box center [965, 450] width 71 height 29
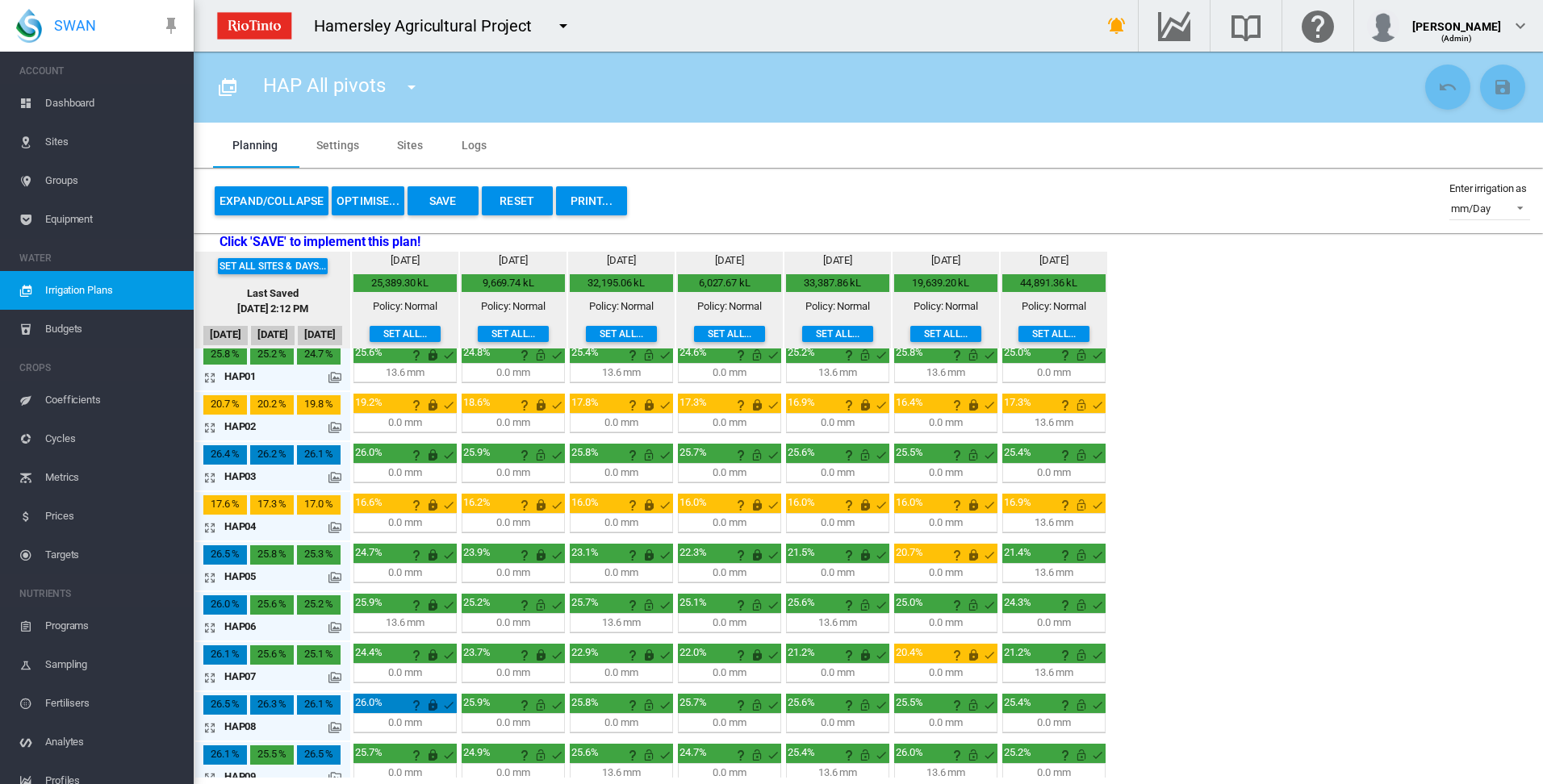
scroll to position [0, 0]
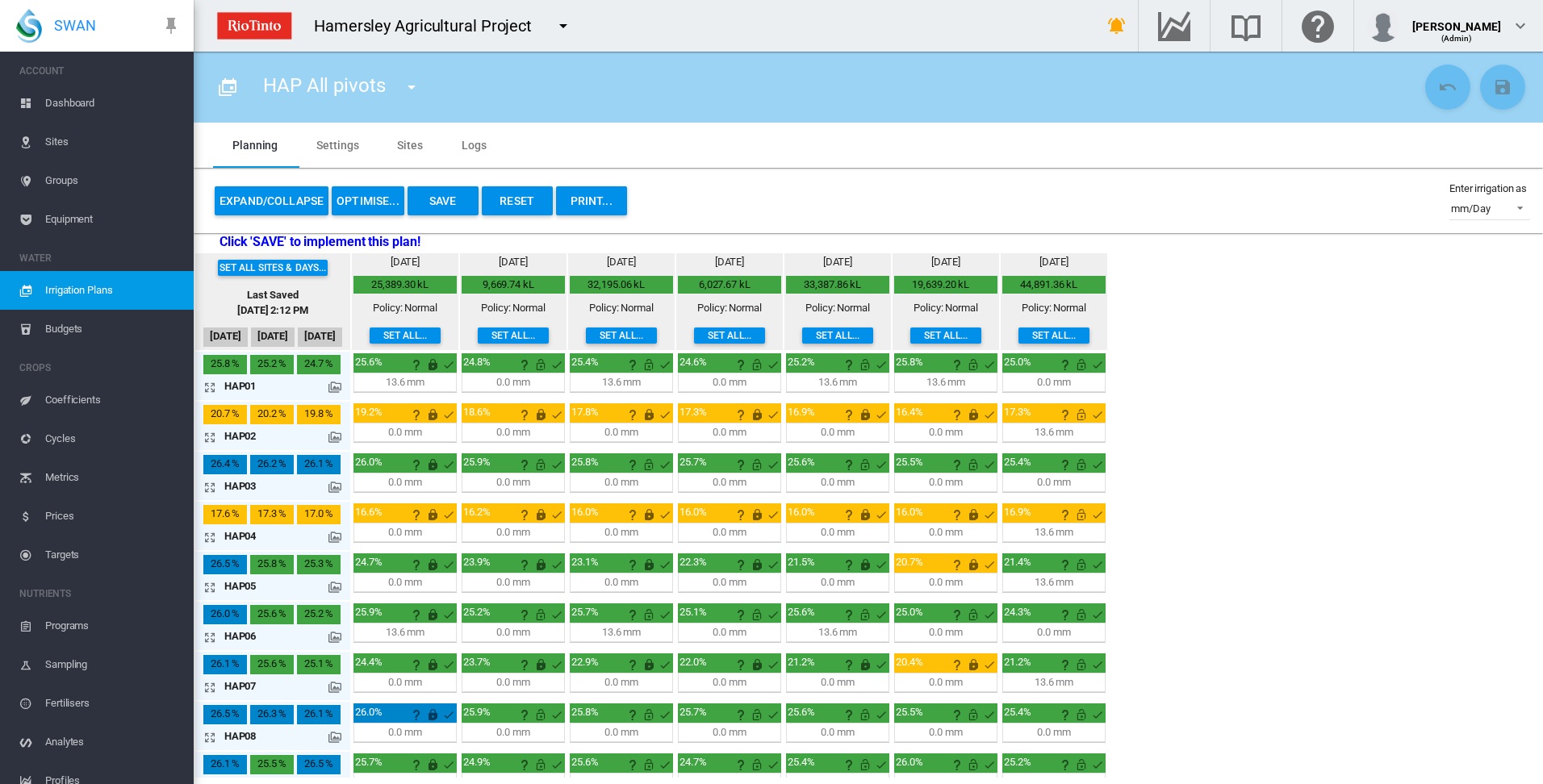
click at [211, 639] on md-icon "icon-arrow-expand" at bounding box center [213, 637] width 19 height 19
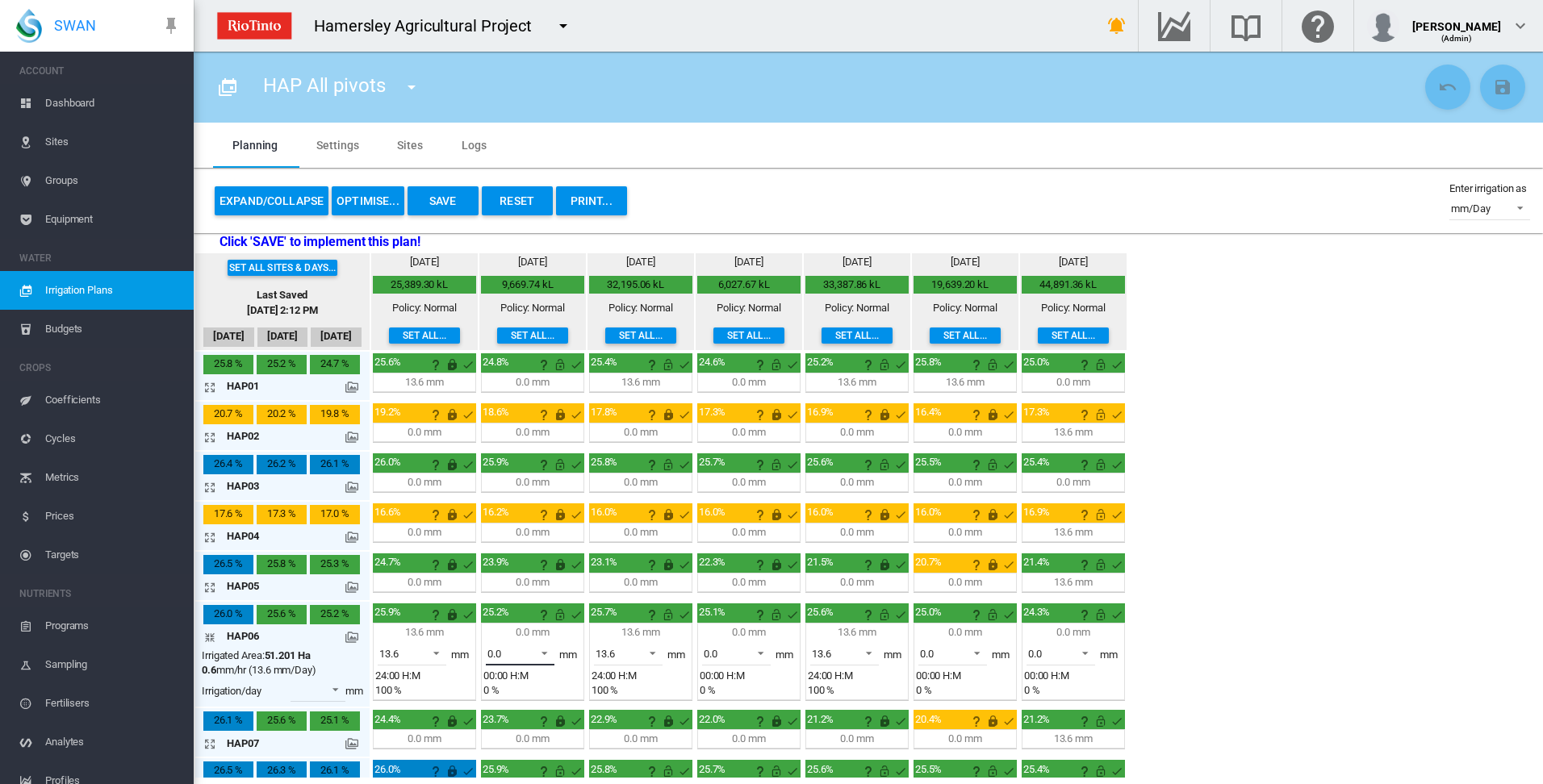
click at [546, 651] on span at bounding box center [540, 651] width 19 height 14
click at [523, 693] on md-option "13.6" at bounding box center [529, 692] width 110 height 39
click at [212, 638] on md-icon "icon-arrow-collapse" at bounding box center [213, 637] width 19 height 19
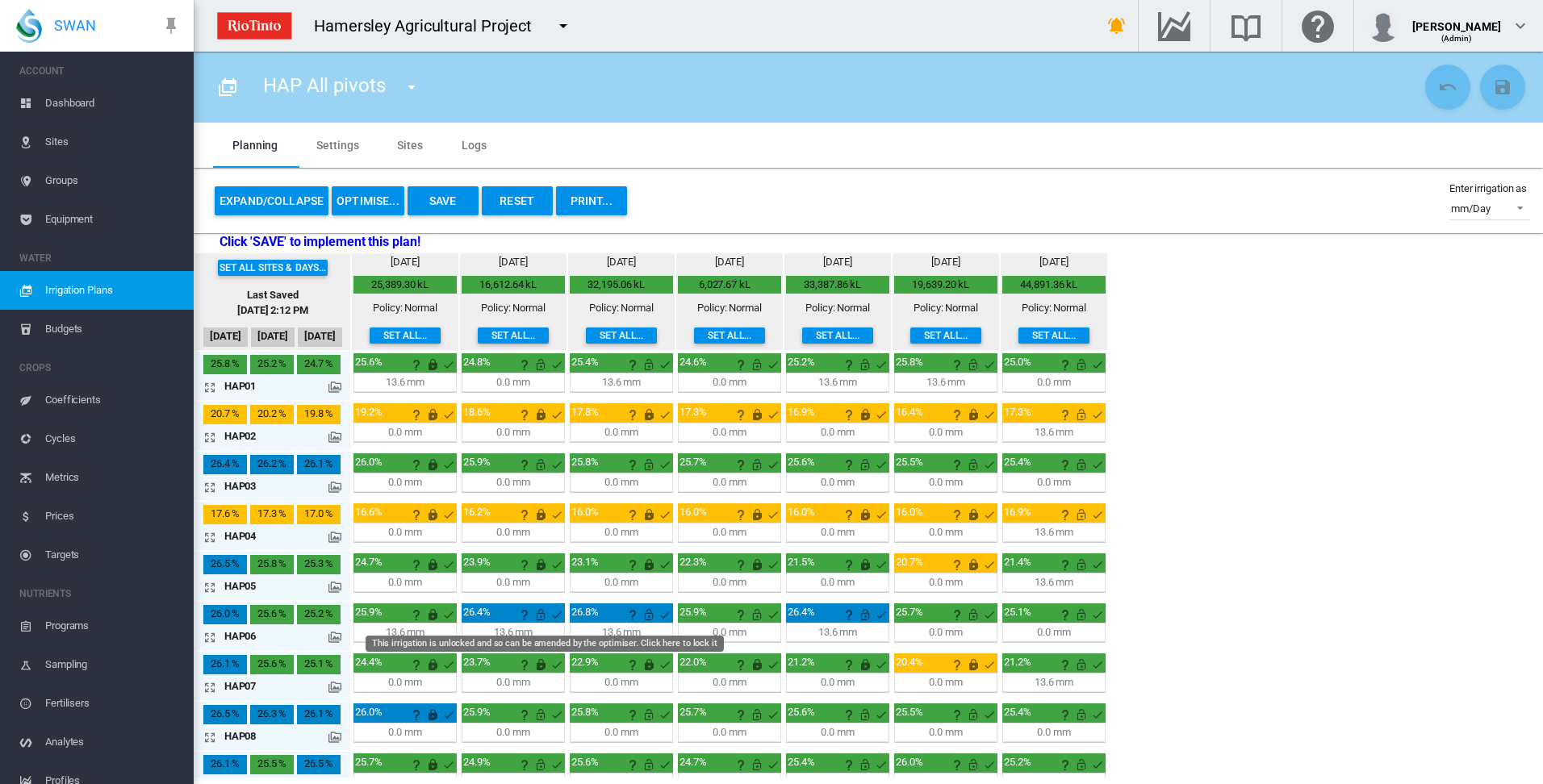
click at [539, 615] on md-icon "This irrigation is unlocked and so can be amended by the optimiser. Click here …" at bounding box center [540, 614] width 19 height 19
click at [207, 636] on md-icon "icon-arrow-expand" at bounding box center [213, 637] width 19 height 19
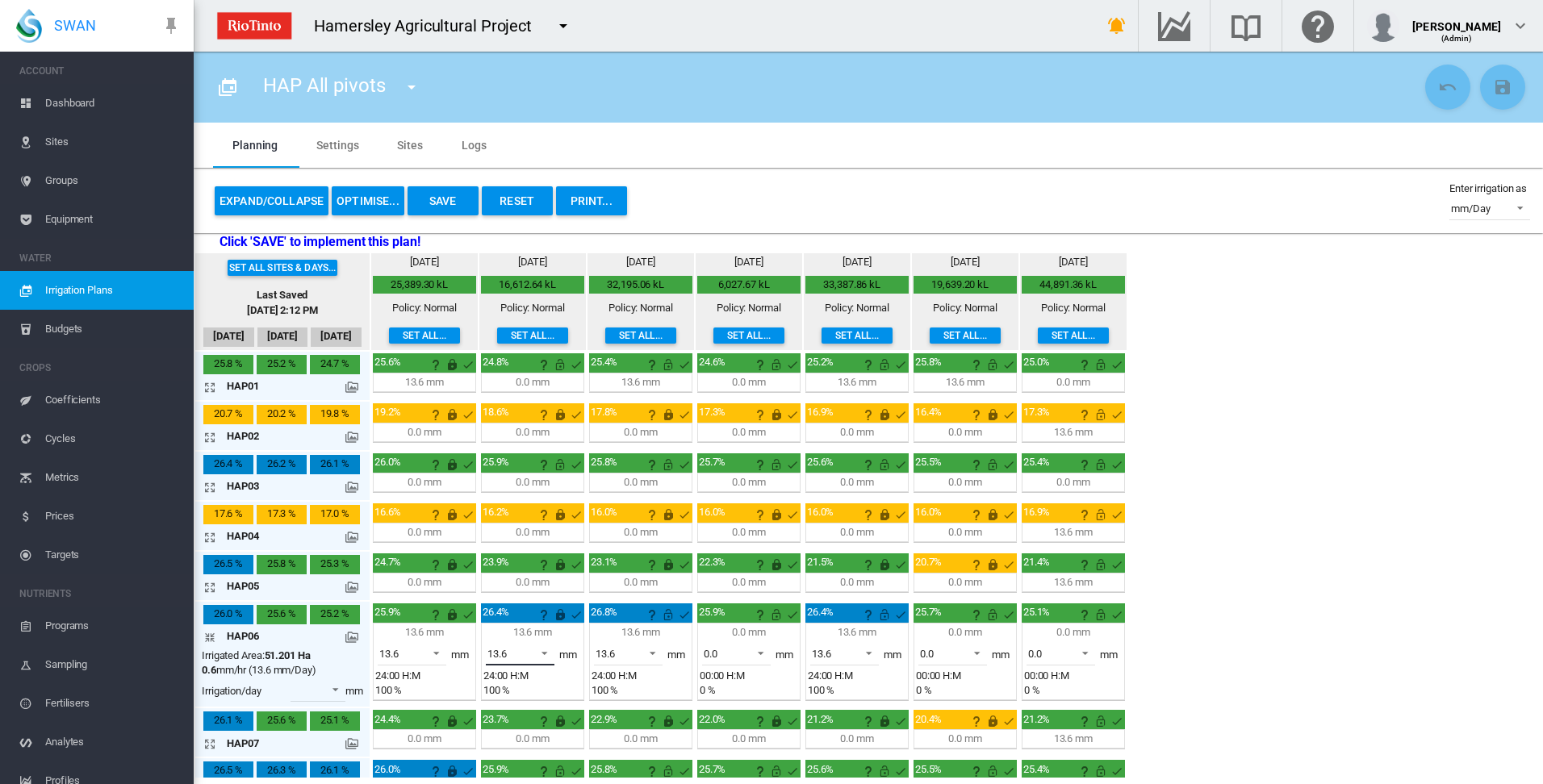
click at [547, 654] on span at bounding box center [540, 651] width 19 height 14
click at [538, 619] on md-option "0.0" at bounding box center [529, 615] width 110 height 39
click at [209, 635] on md-icon "icon-arrow-collapse" at bounding box center [213, 637] width 19 height 19
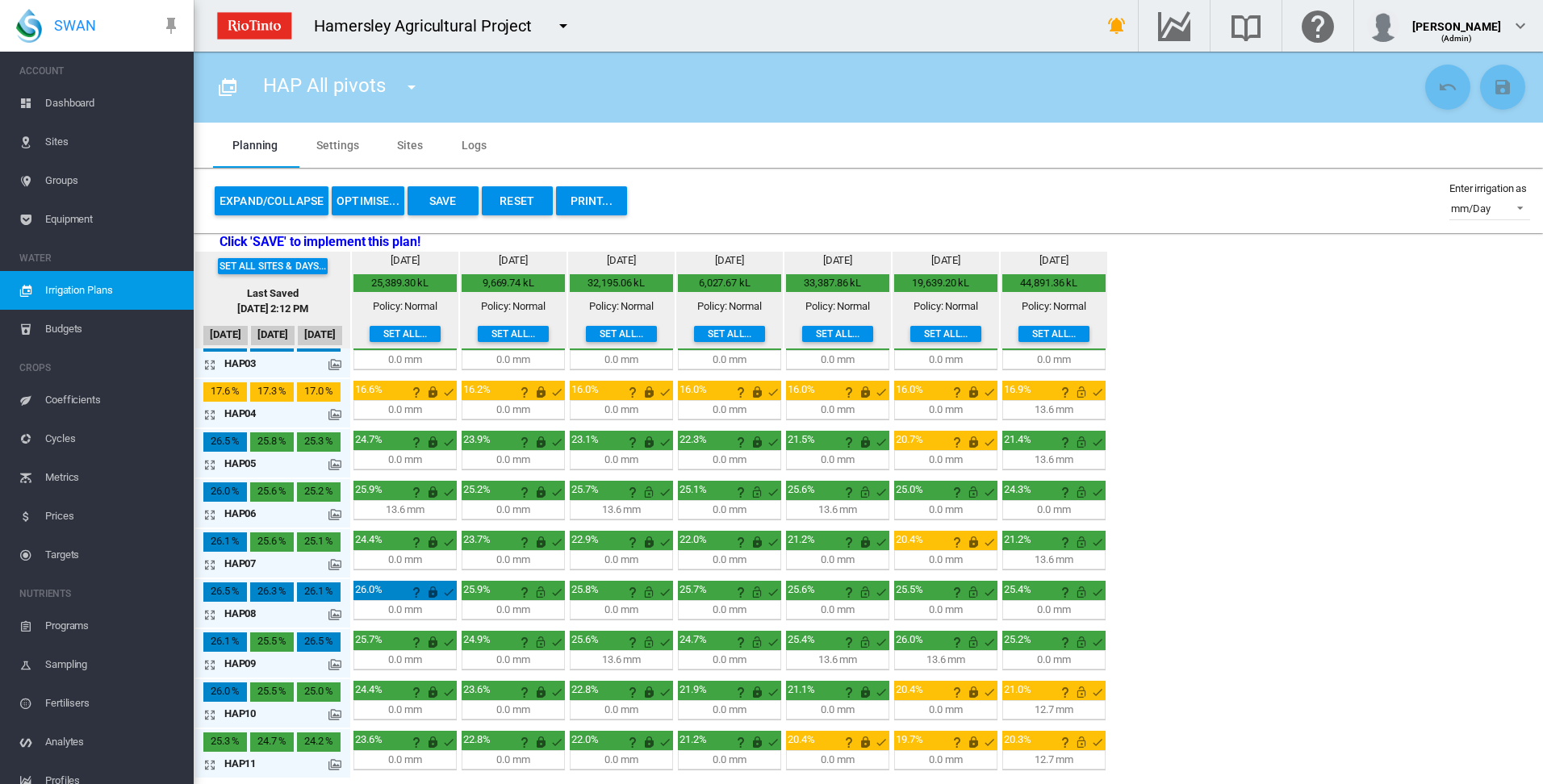
scroll to position [161, 0]
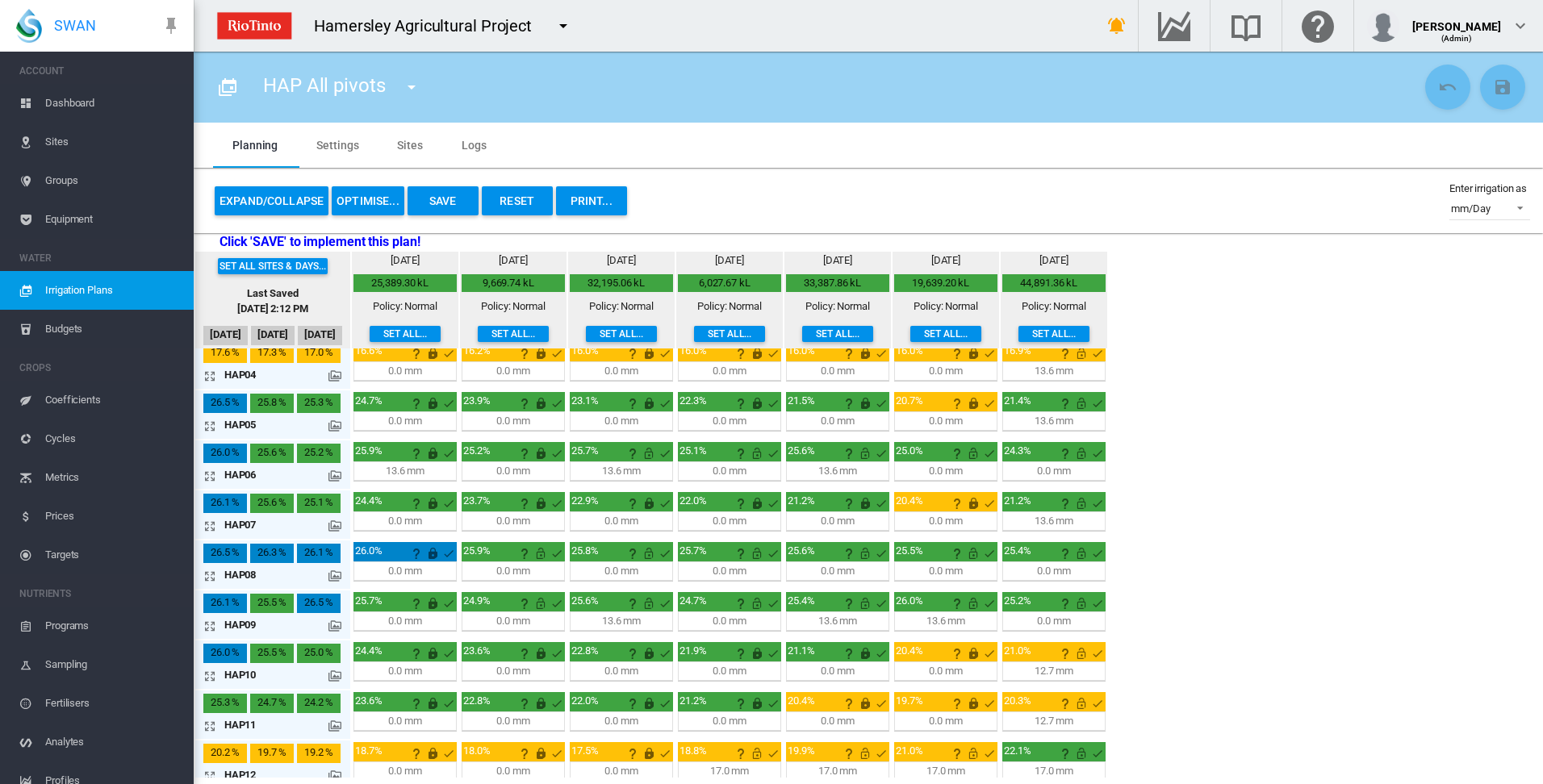
click at [209, 625] on md-icon "icon-arrow-expand" at bounding box center [213, 626] width 19 height 19
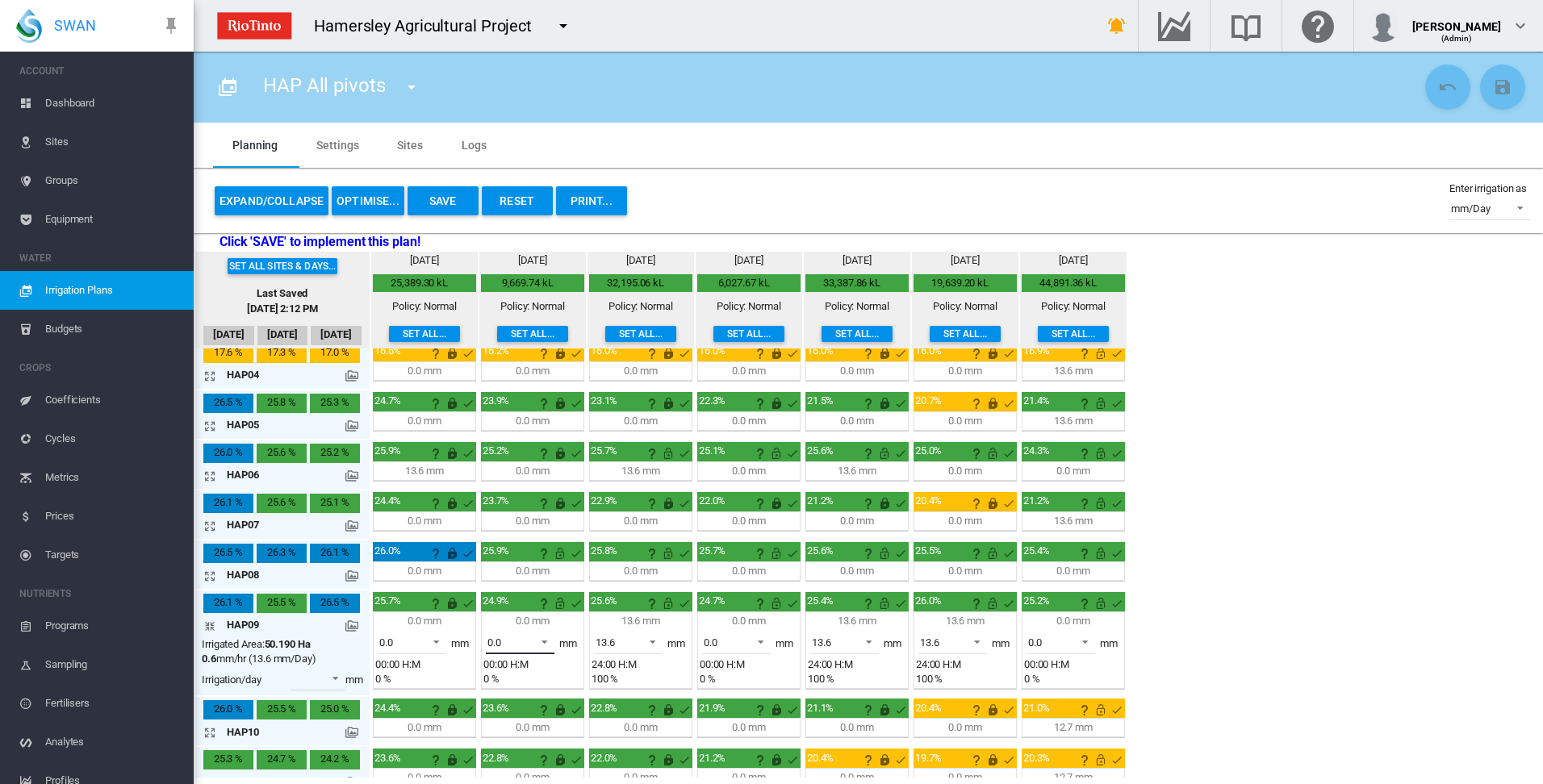
click at [544, 639] on span at bounding box center [540, 640] width 19 height 14
click at [525, 685] on md-option "13.6" at bounding box center [529, 681] width 110 height 39
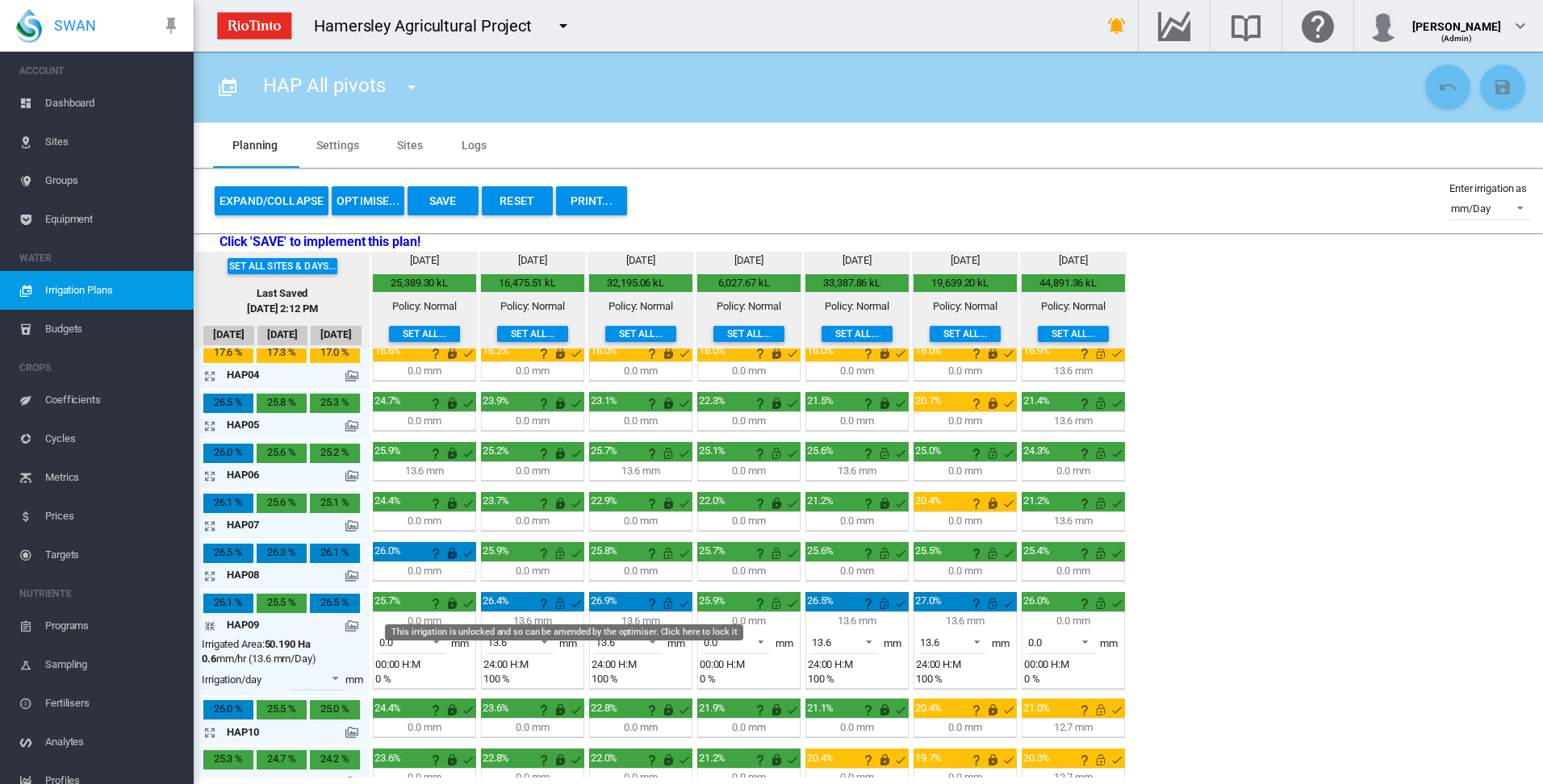
click at [561, 602] on md-icon "This irrigation is unlocked and so can be amended by the optimiser. Click here …" at bounding box center [560, 603] width 19 height 19
click at [209, 622] on md-icon "icon-arrow-collapse" at bounding box center [213, 626] width 19 height 19
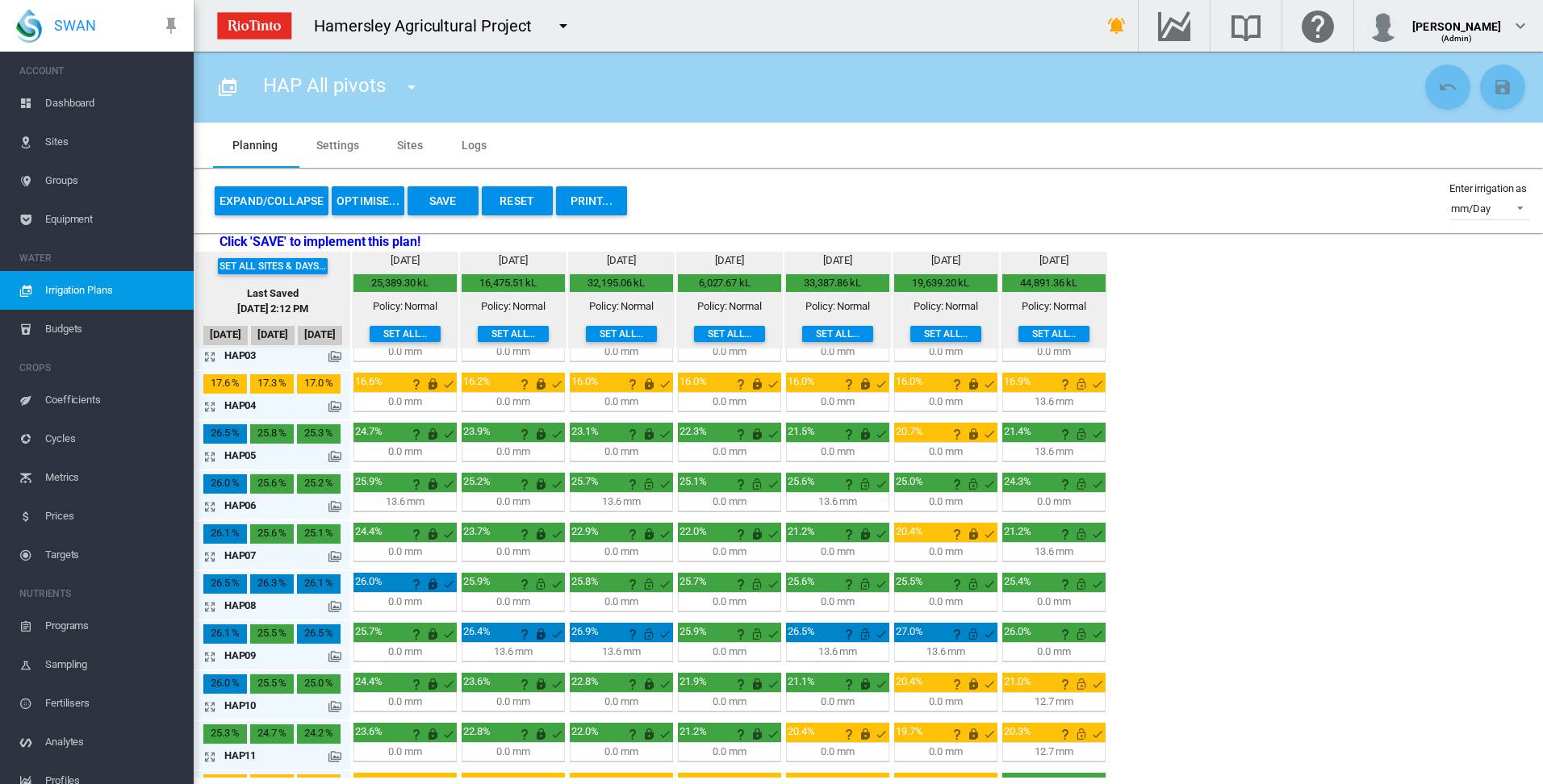
scroll to position [0, 0]
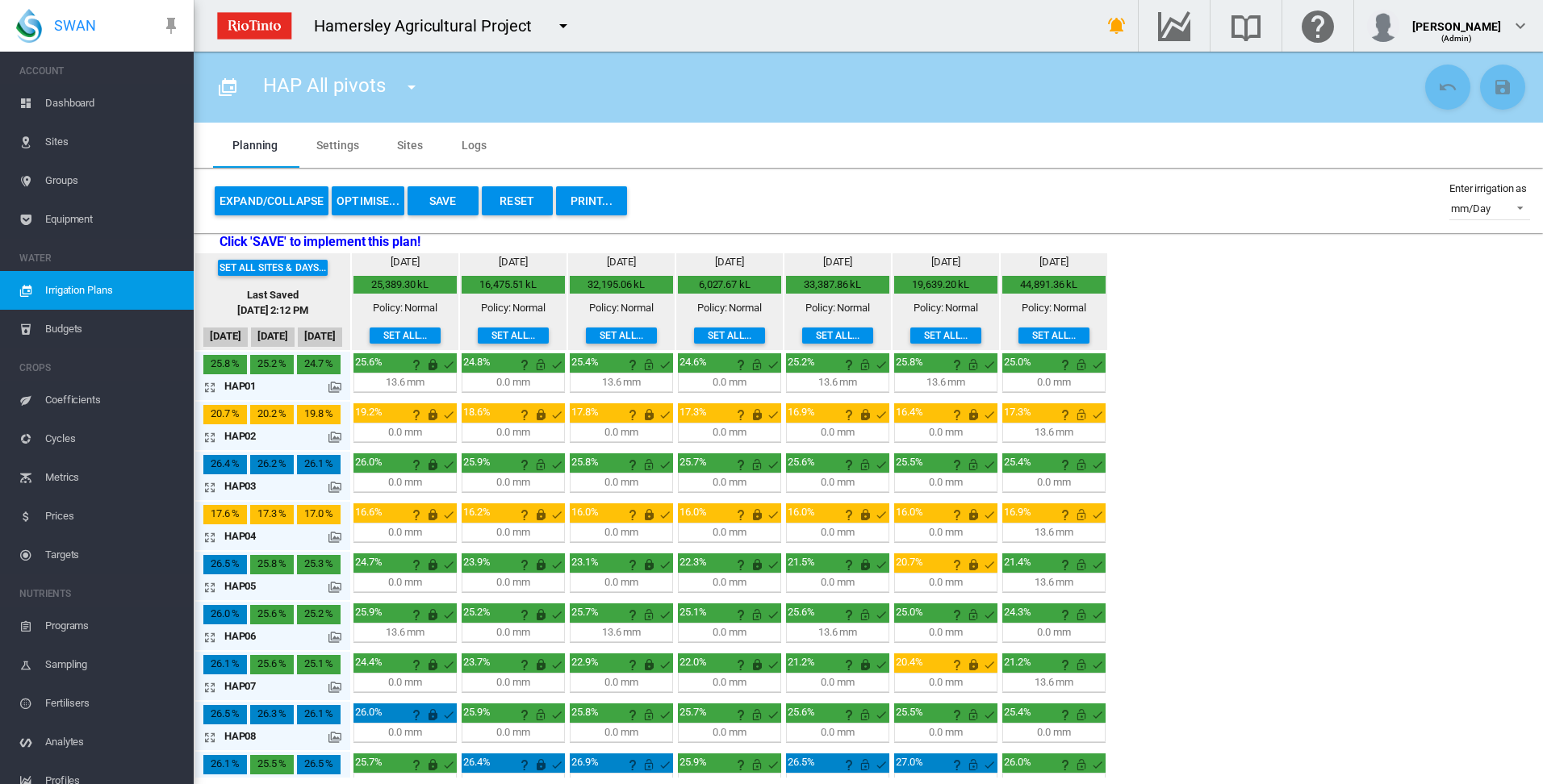
click at [366, 203] on button "OPTIMISE..." at bounding box center [368, 201] width 72 height 29
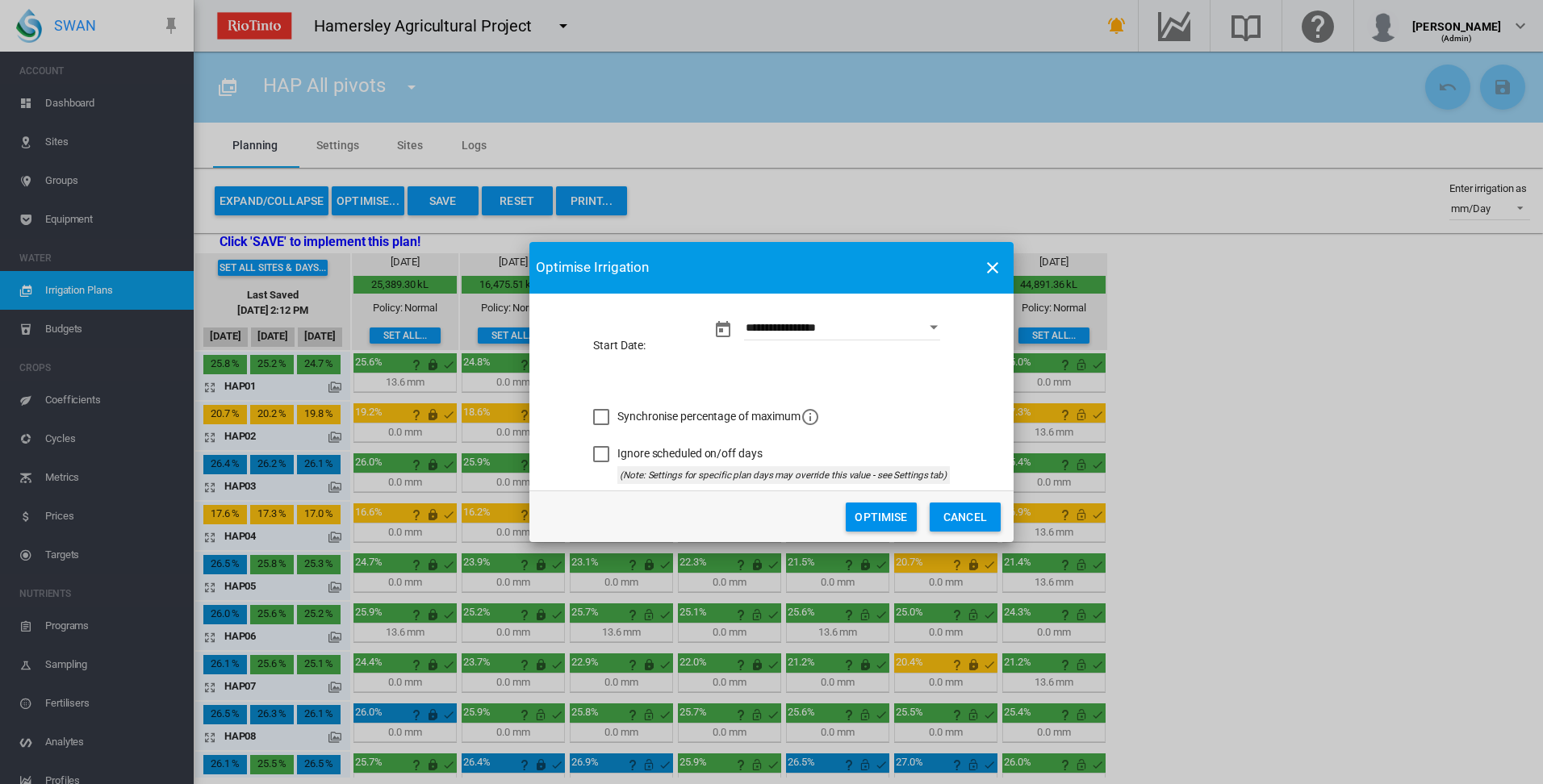
click at [877, 518] on button "Optimise" at bounding box center [881, 517] width 71 height 29
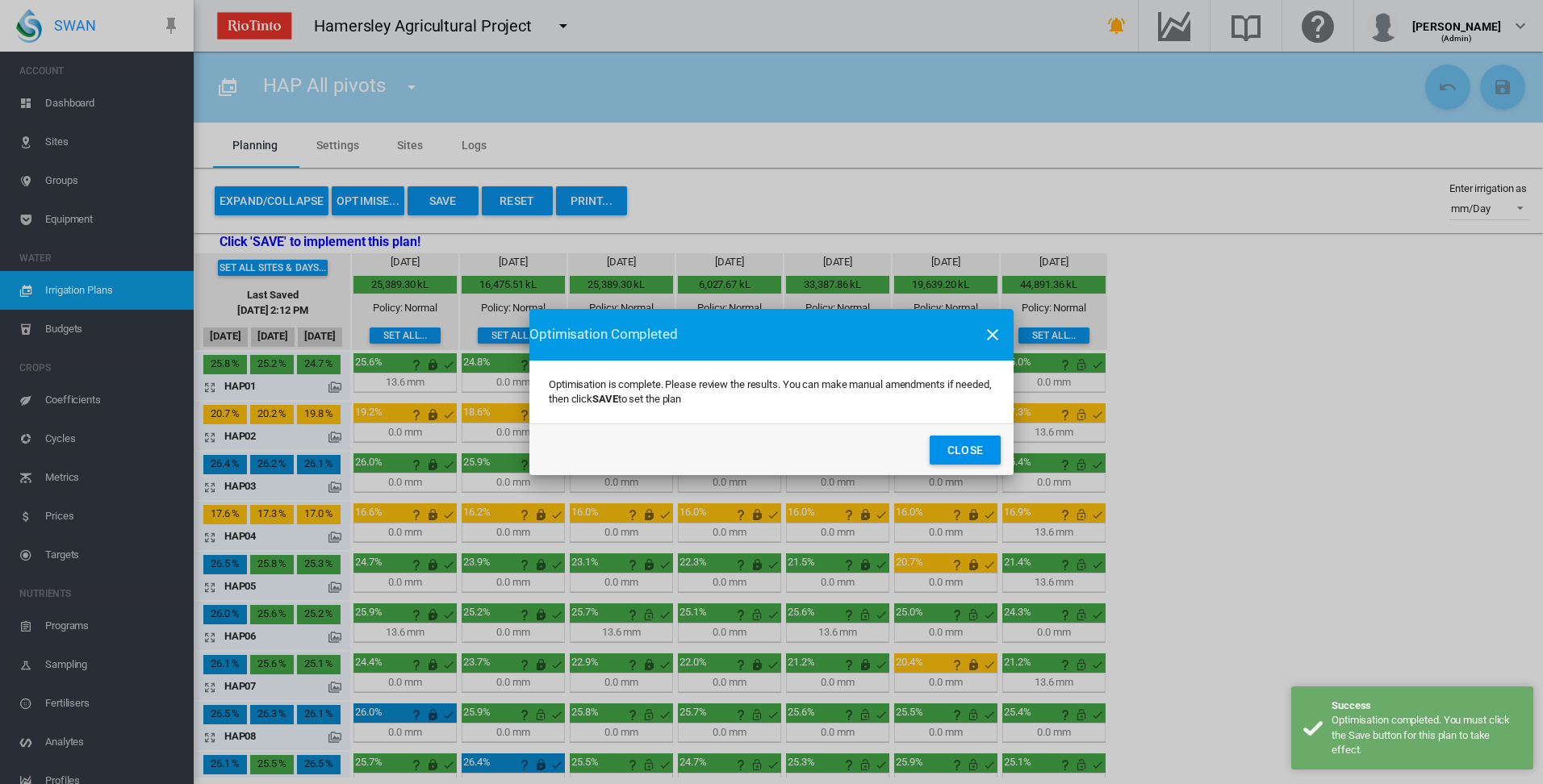
click at [955, 453] on button "Close" at bounding box center [965, 450] width 71 height 29
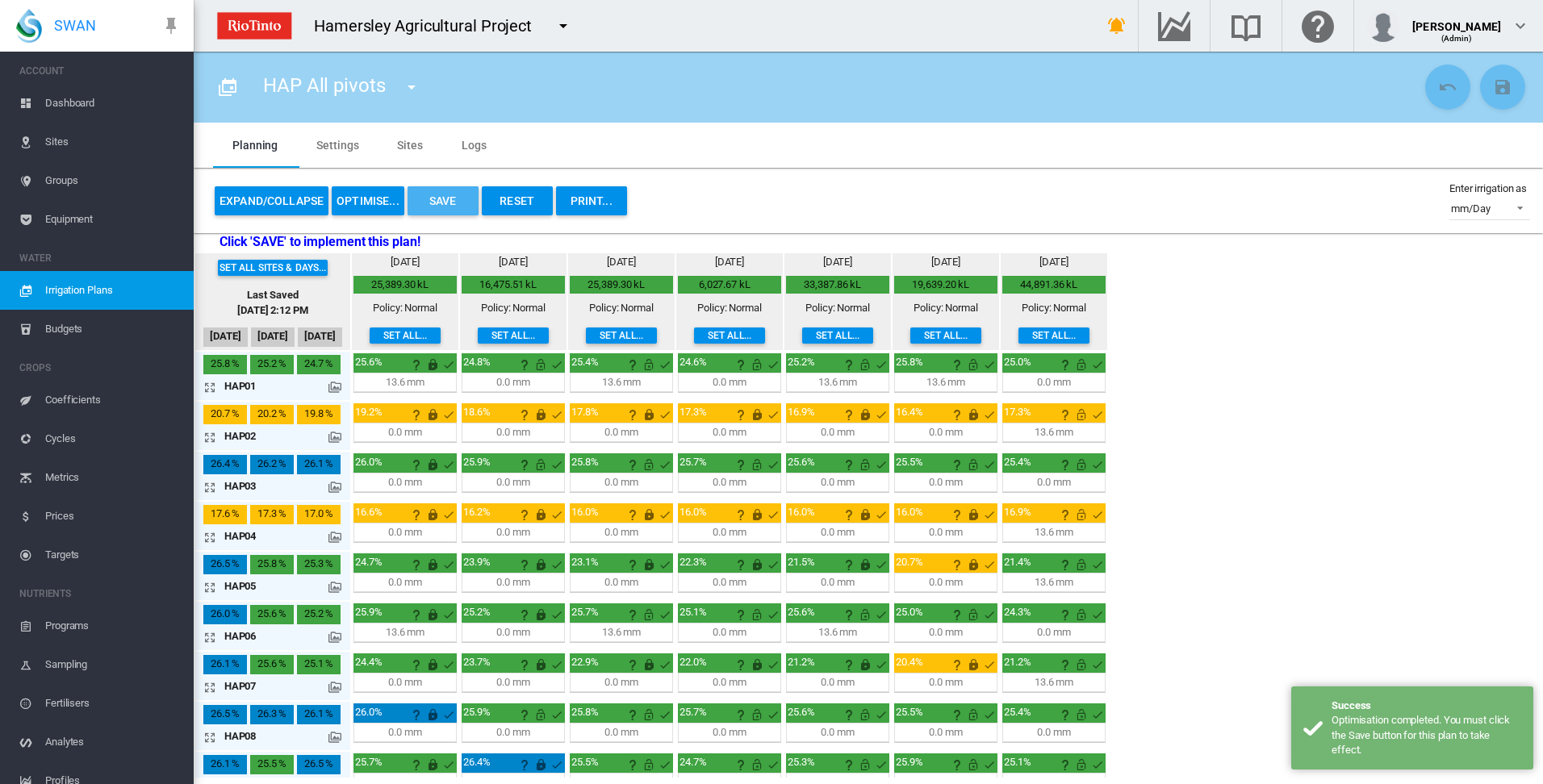
click at [450, 203] on button "Save" at bounding box center [443, 201] width 71 height 29
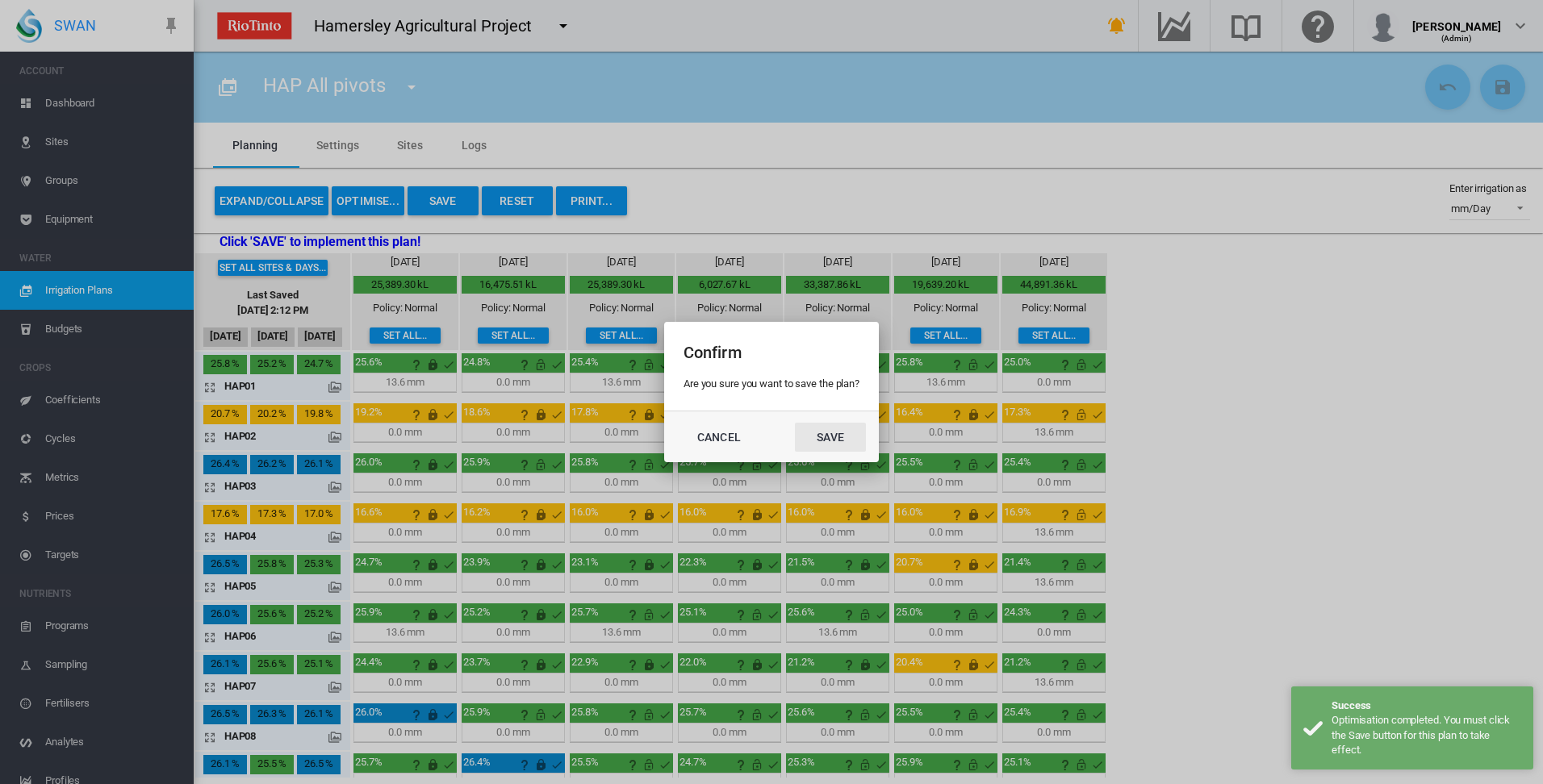
click at [829, 437] on button "Save" at bounding box center [830, 437] width 71 height 29
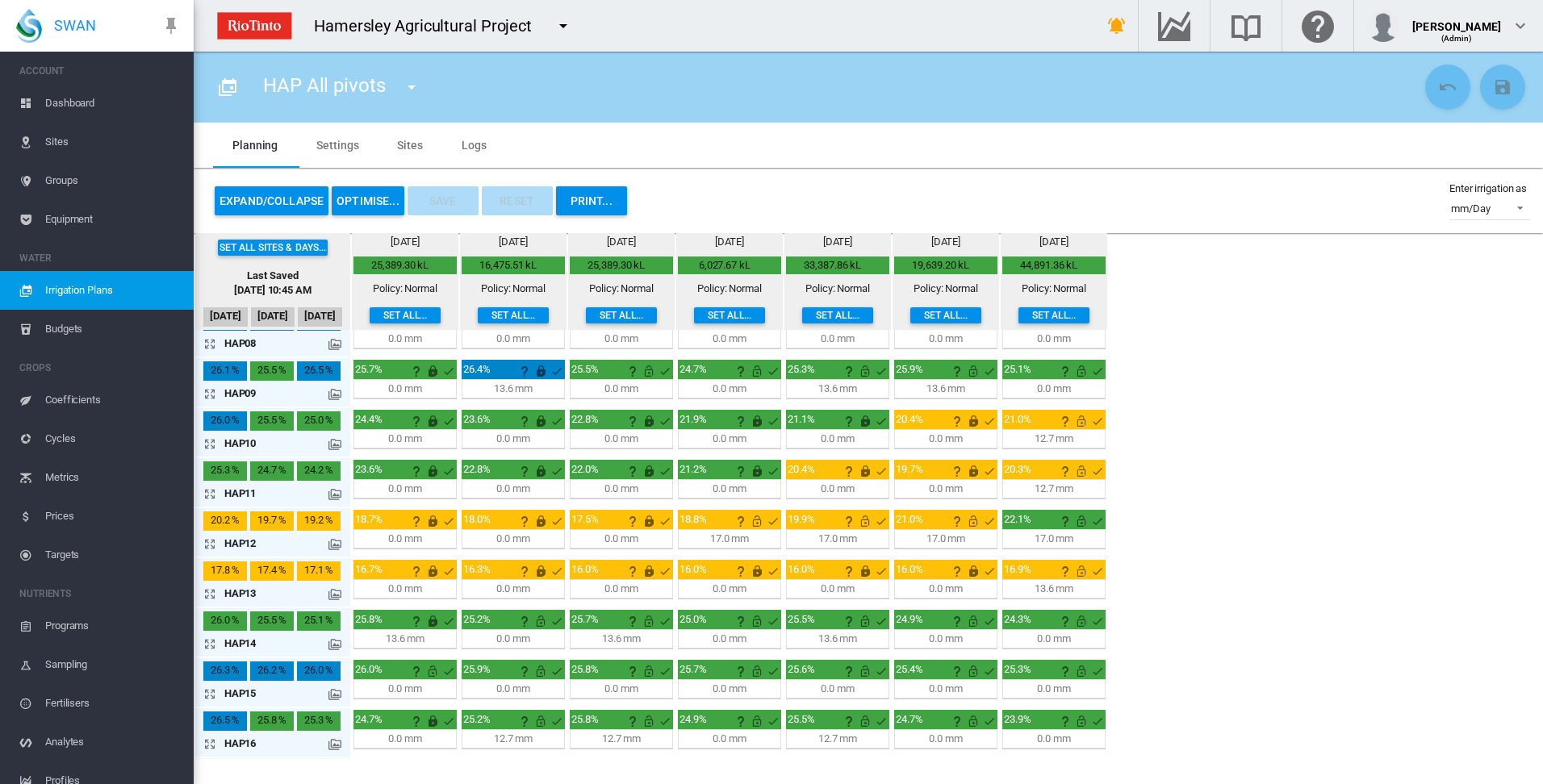
scroll to position [424, 0]
